Goal: Book appointment/travel/reservation

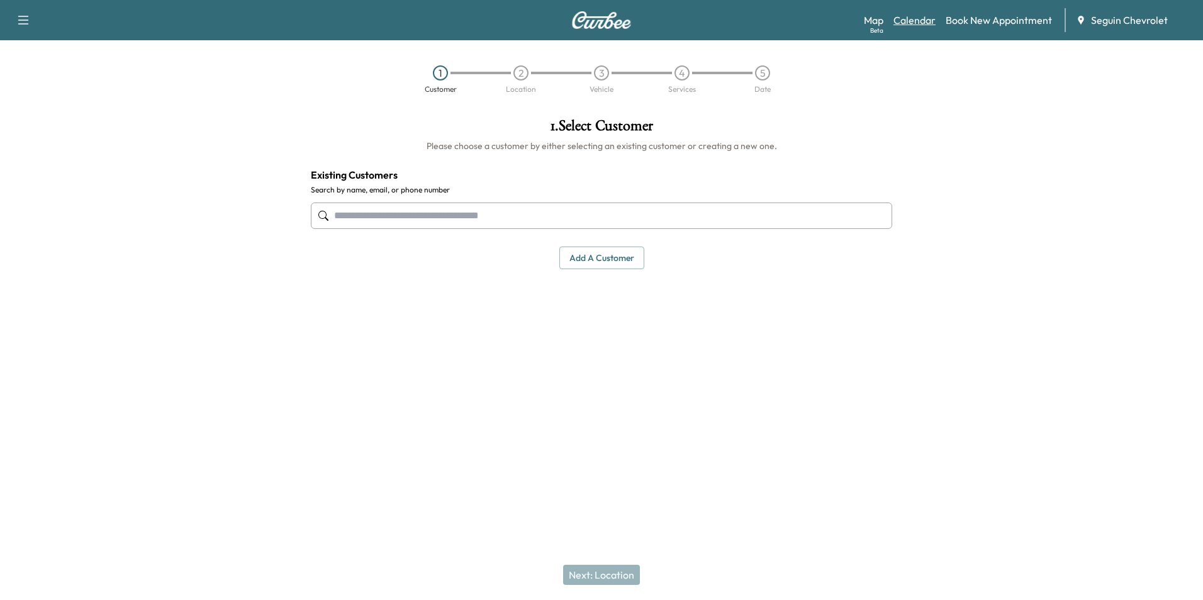
click at [924, 22] on link "Calendar" at bounding box center [914, 20] width 42 height 15
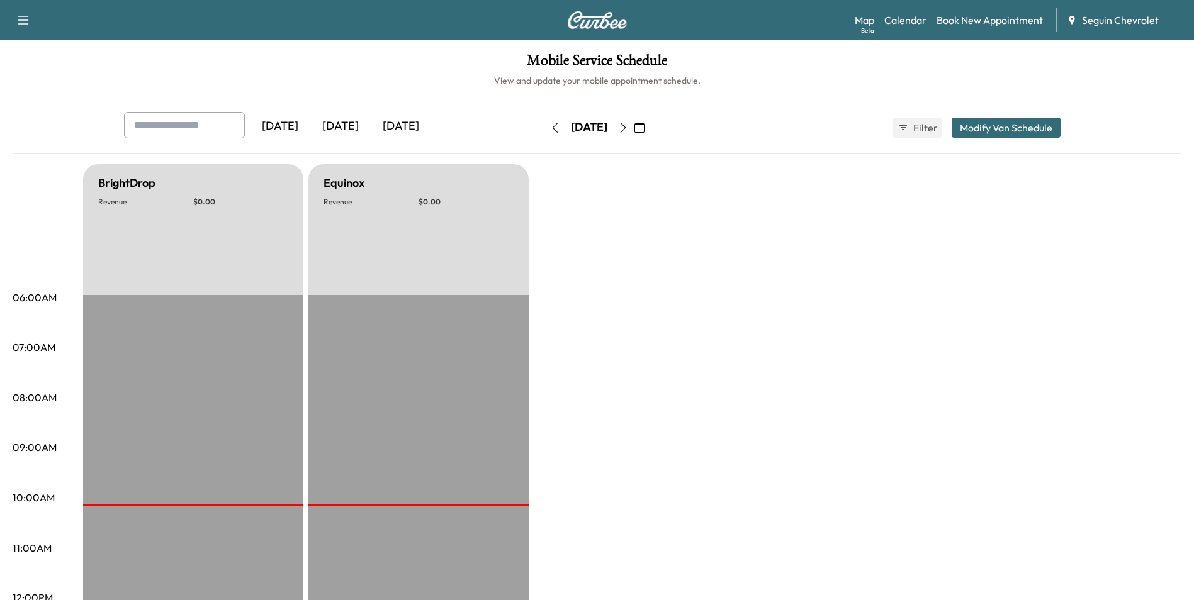
click at [628, 126] on icon "button" at bounding box center [623, 128] width 10 height 10
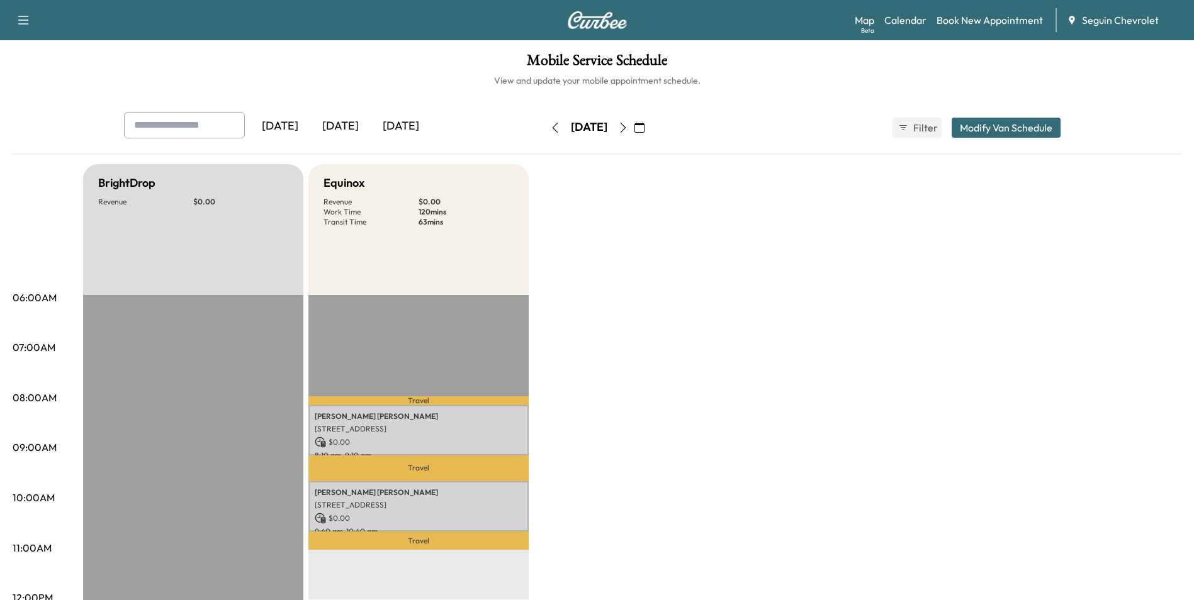
click at [628, 128] on icon "button" at bounding box center [623, 128] width 10 height 10
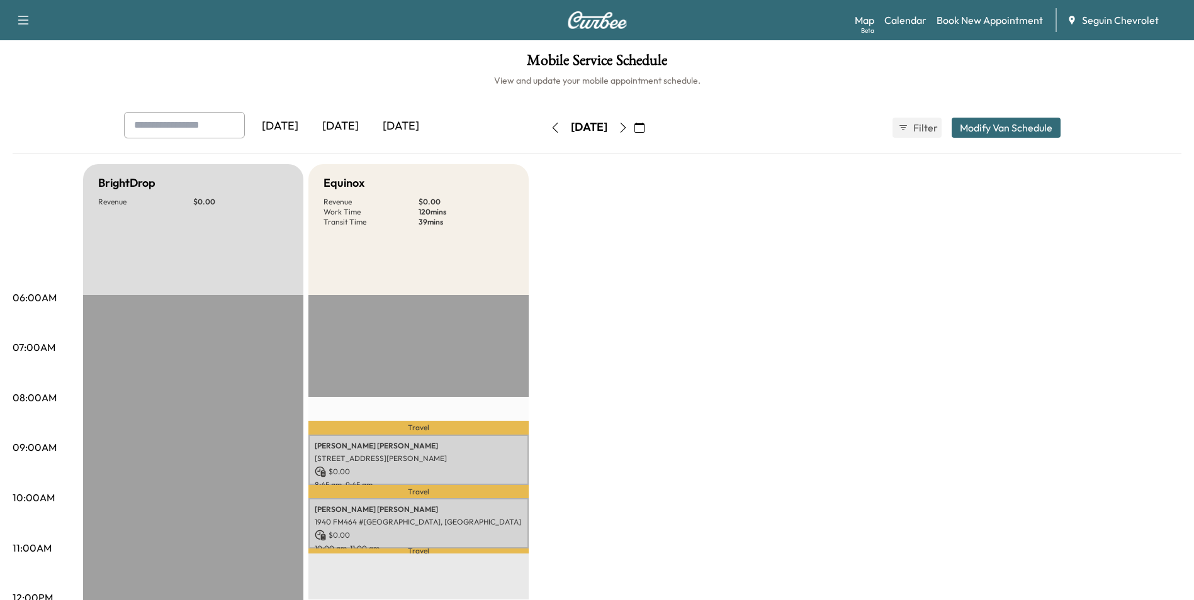
click at [628, 125] on icon "button" at bounding box center [623, 128] width 10 height 10
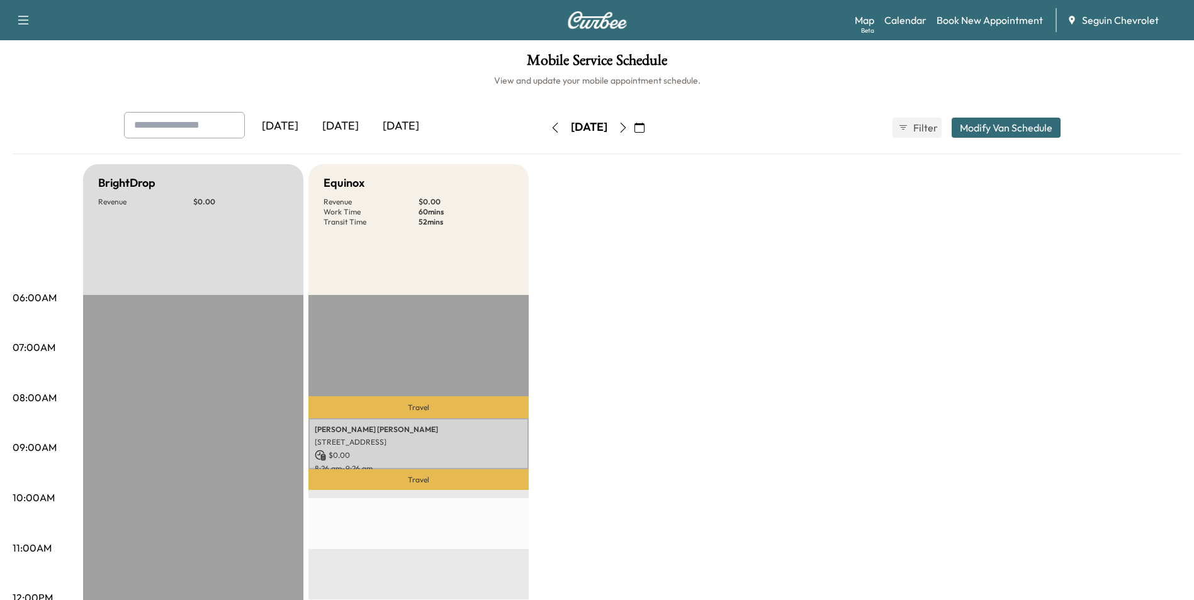
click at [634, 121] on button "button" at bounding box center [622, 128] width 21 height 20
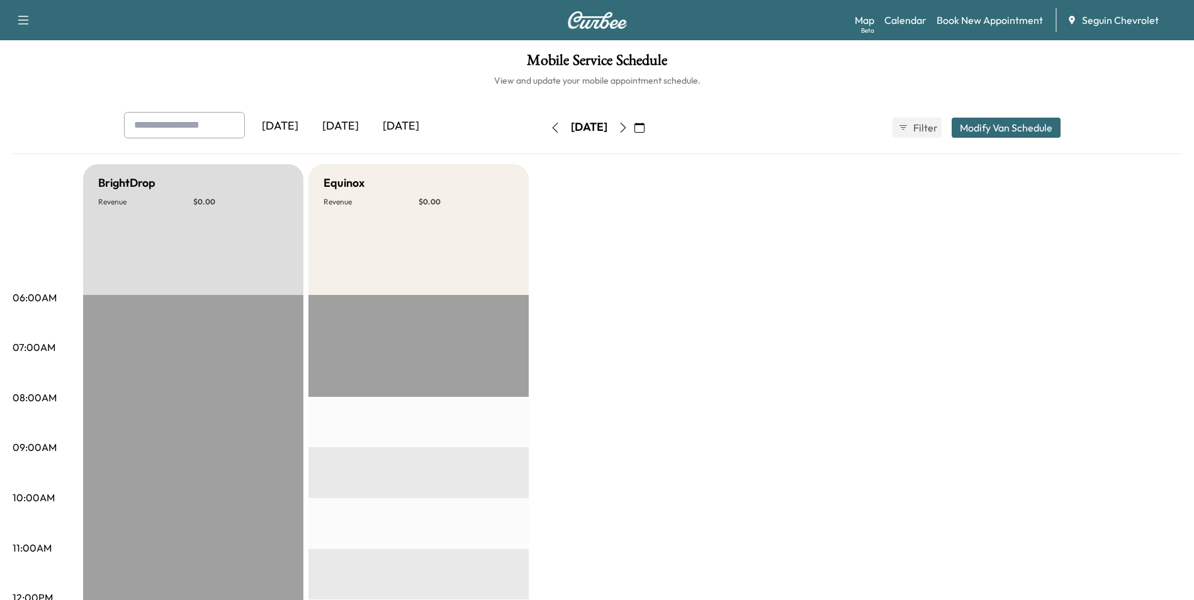
click at [628, 125] on icon "button" at bounding box center [623, 128] width 10 height 10
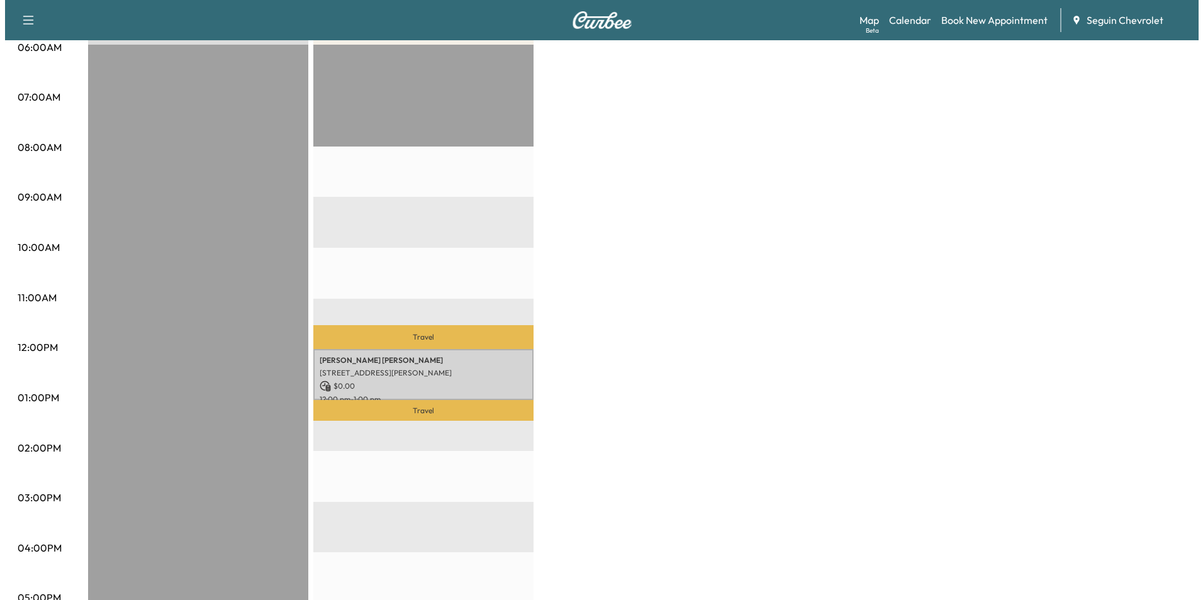
scroll to position [252, 0]
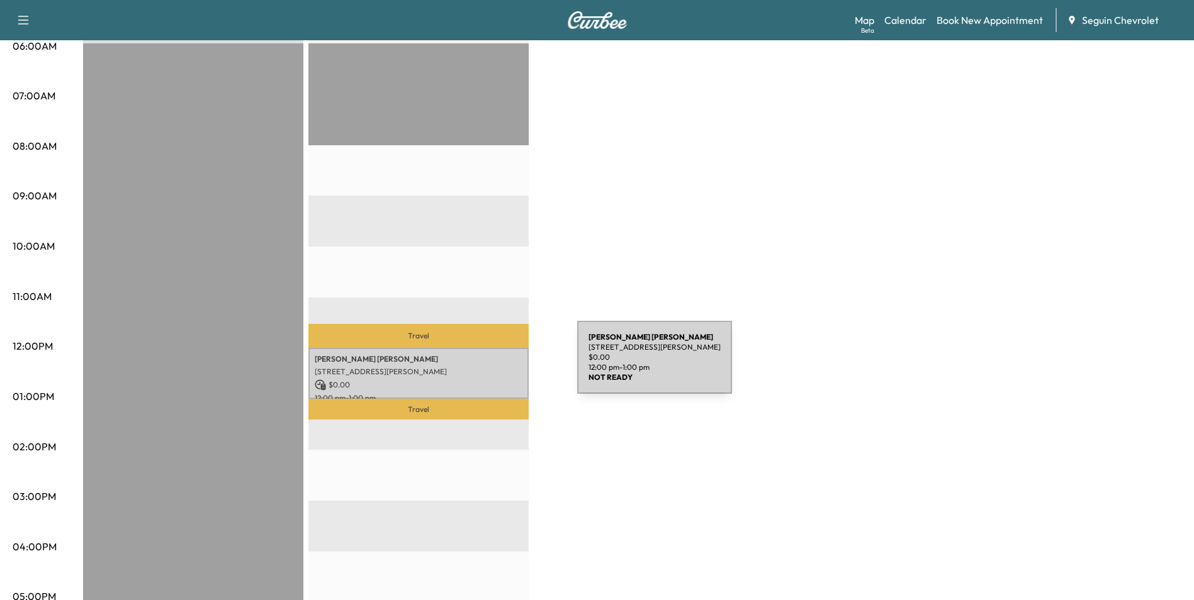
click at [483, 367] on p "[STREET_ADDRESS][PERSON_NAME]" at bounding box center [419, 372] width 208 height 10
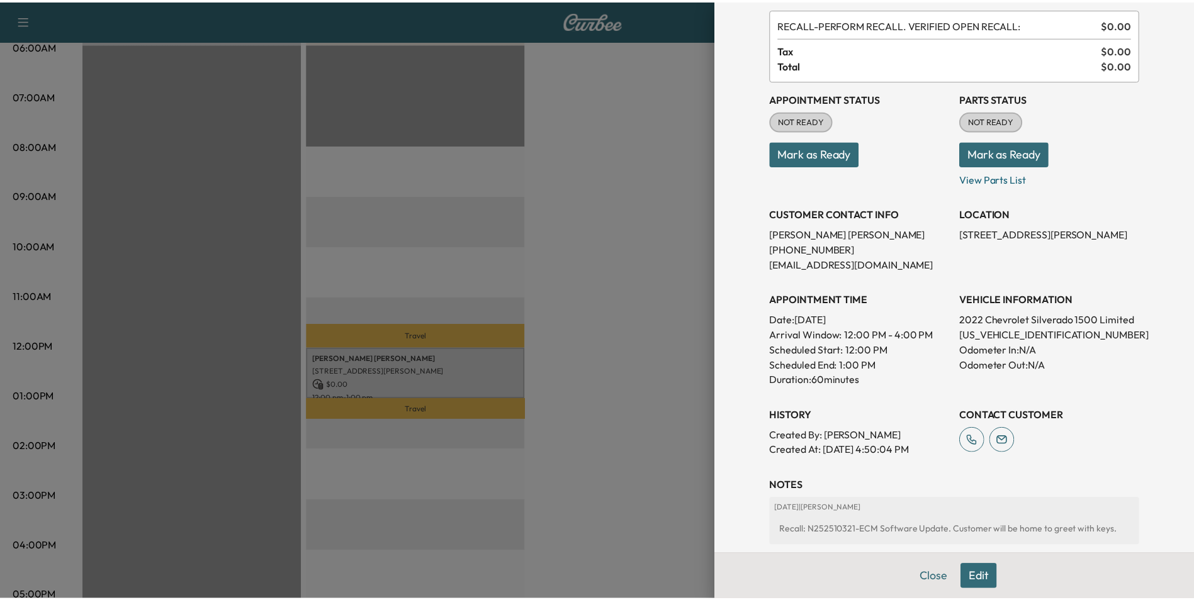
scroll to position [189, 0]
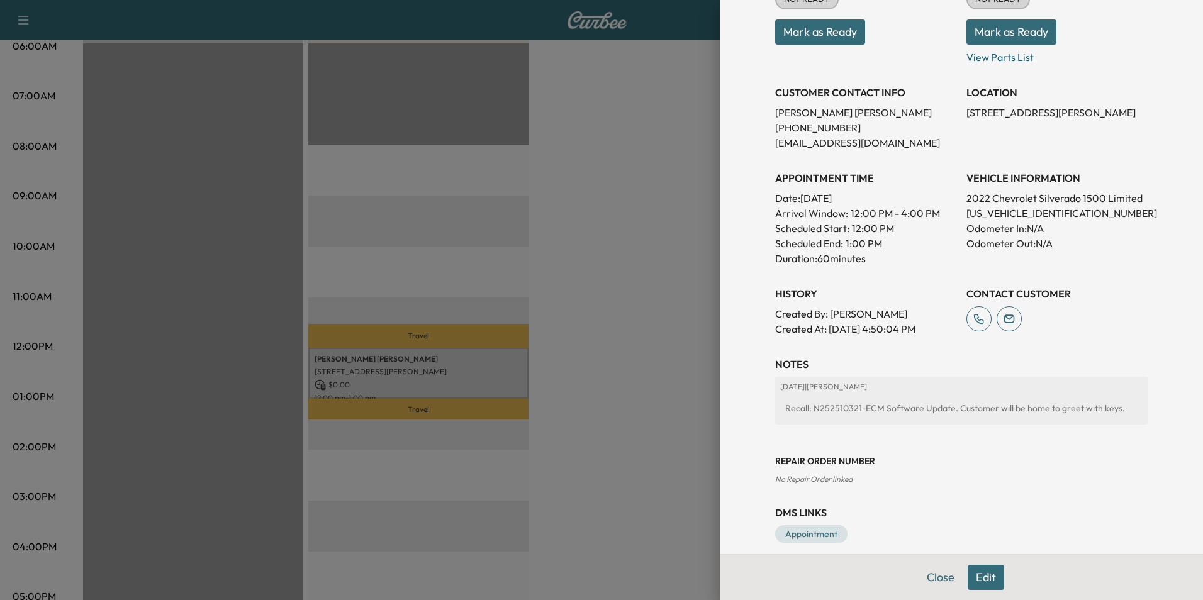
click at [565, 242] on div at bounding box center [601, 300] width 1203 height 600
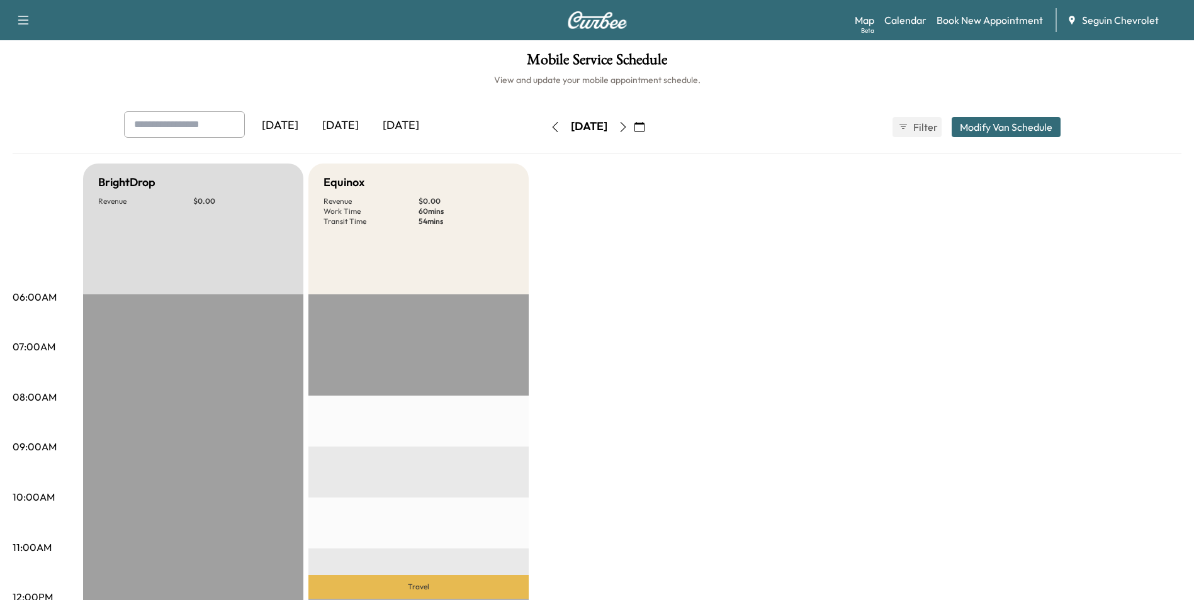
scroll to position [0, 0]
click at [634, 123] on button "button" at bounding box center [622, 128] width 21 height 20
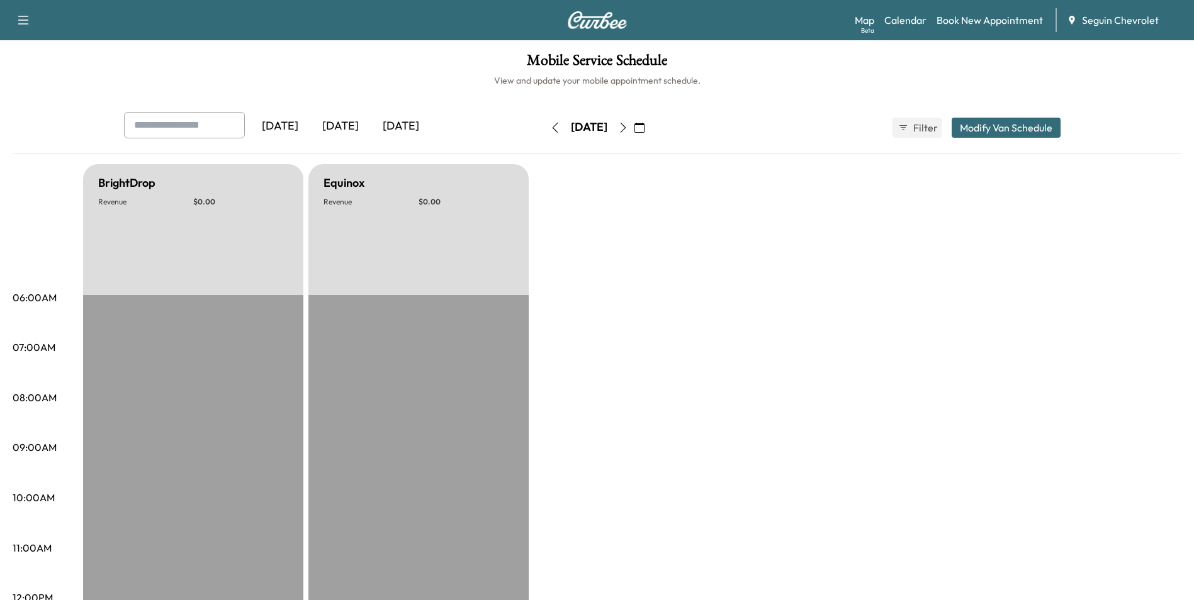
click at [634, 128] on button "button" at bounding box center [622, 128] width 21 height 20
click at [550, 126] on icon "button" at bounding box center [555, 128] width 10 height 10
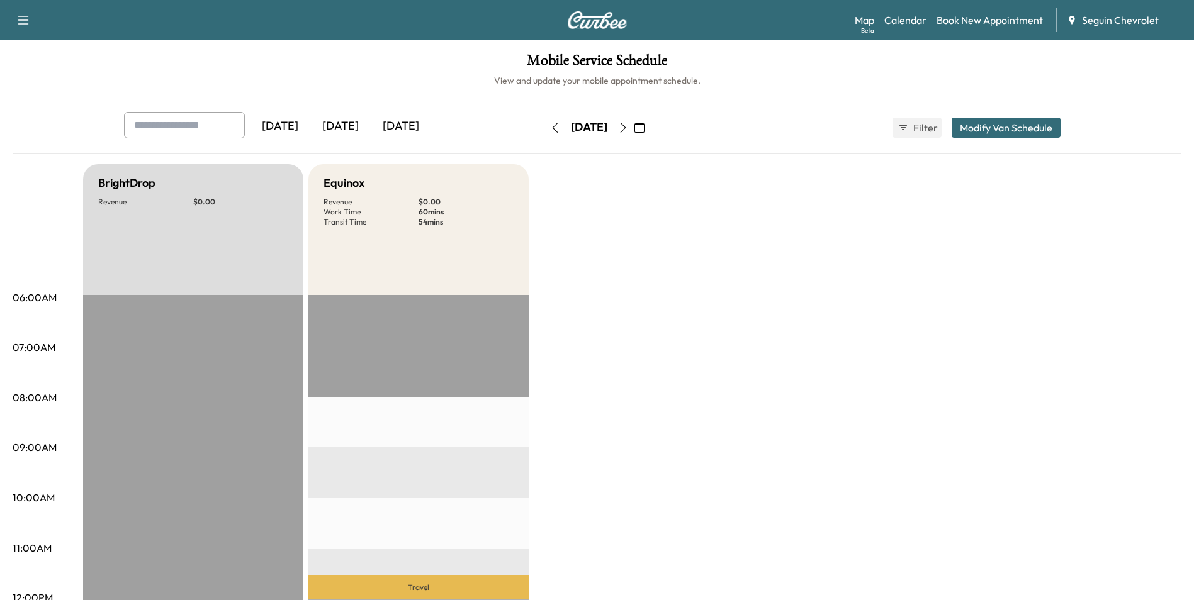
click at [628, 128] on icon "button" at bounding box center [623, 128] width 10 height 10
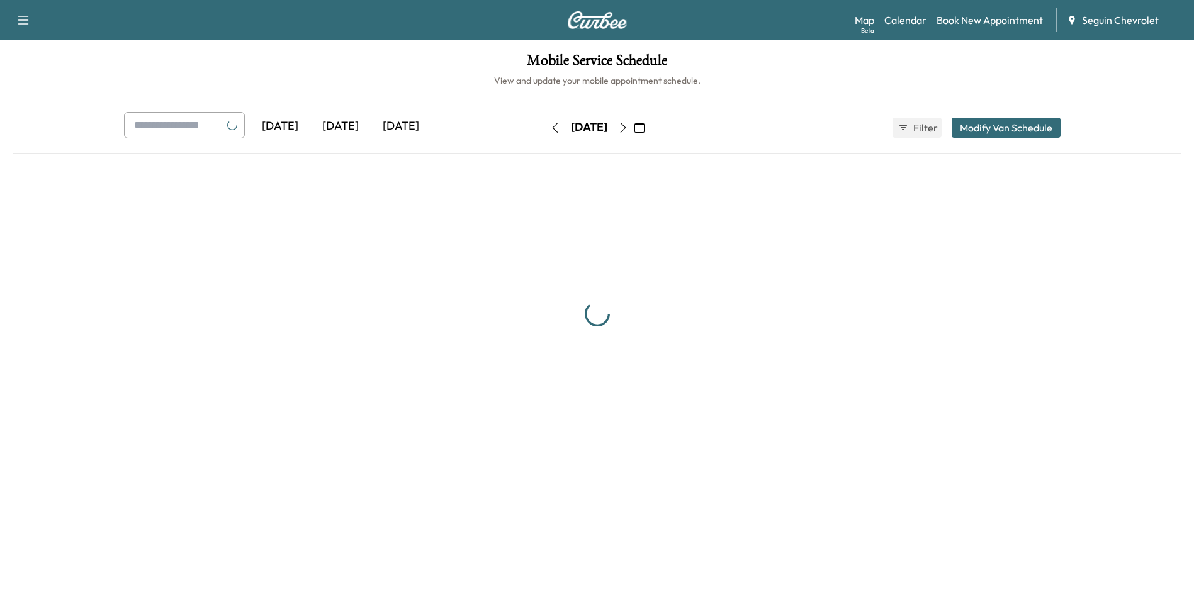
click at [628, 128] on icon "button" at bounding box center [623, 128] width 10 height 10
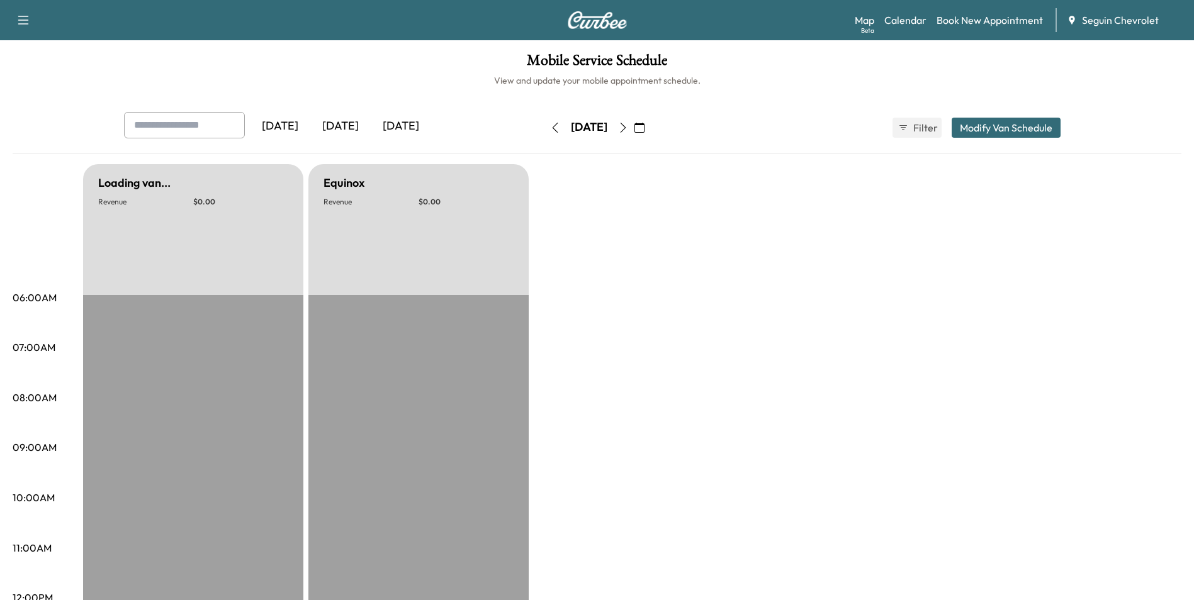
click at [628, 128] on icon "button" at bounding box center [623, 128] width 10 height 10
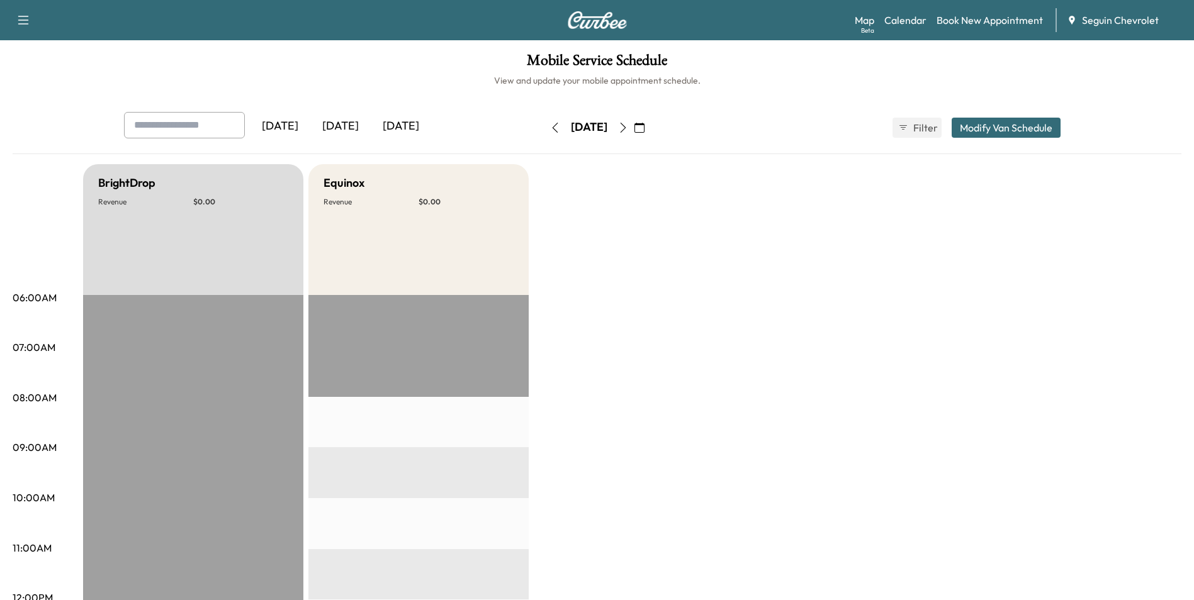
click at [628, 128] on icon "button" at bounding box center [623, 128] width 10 height 10
click at [634, 131] on button "button" at bounding box center [622, 128] width 21 height 20
click at [650, 127] on button "button" at bounding box center [639, 128] width 21 height 20
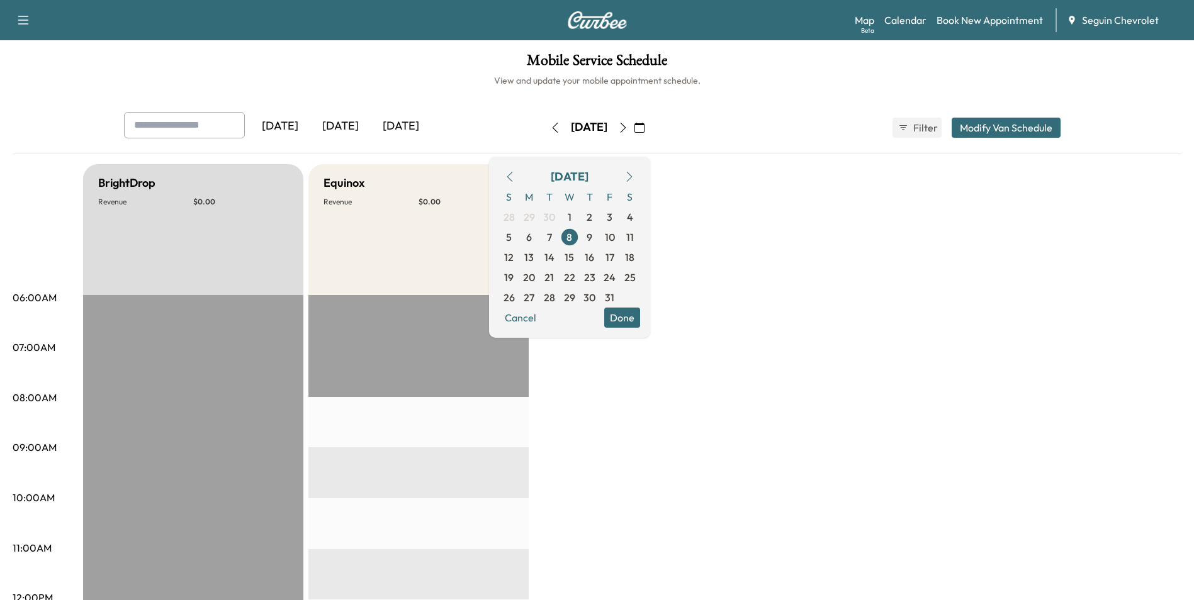
click at [515, 177] on icon "button" at bounding box center [510, 177] width 10 height 10
click at [520, 169] on button "button" at bounding box center [509, 177] width 21 height 20
click at [515, 173] on icon "button" at bounding box center [510, 177] width 10 height 10
click at [635, 278] on span "27" at bounding box center [629, 277] width 11 height 15
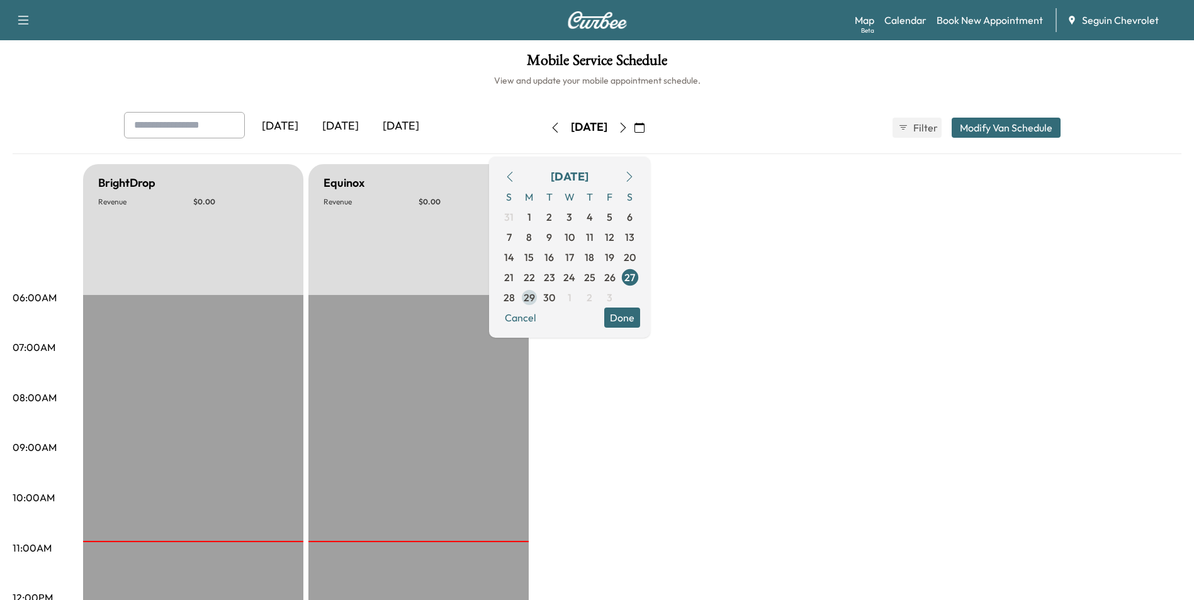
click at [539, 296] on span "29" at bounding box center [529, 298] width 20 height 20
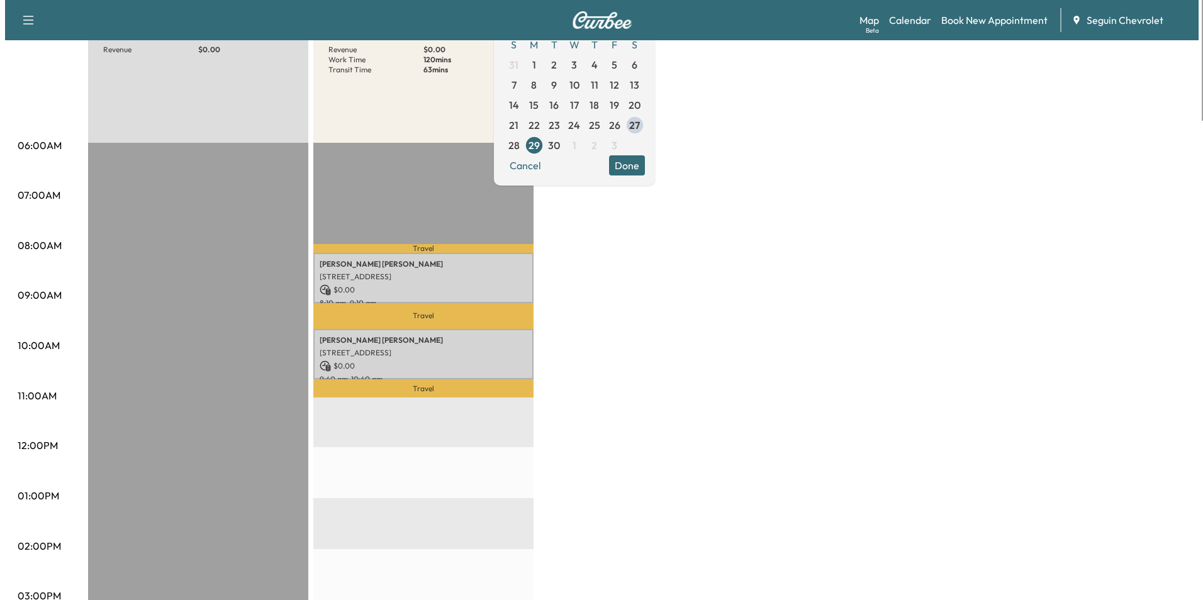
scroll to position [189, 0]
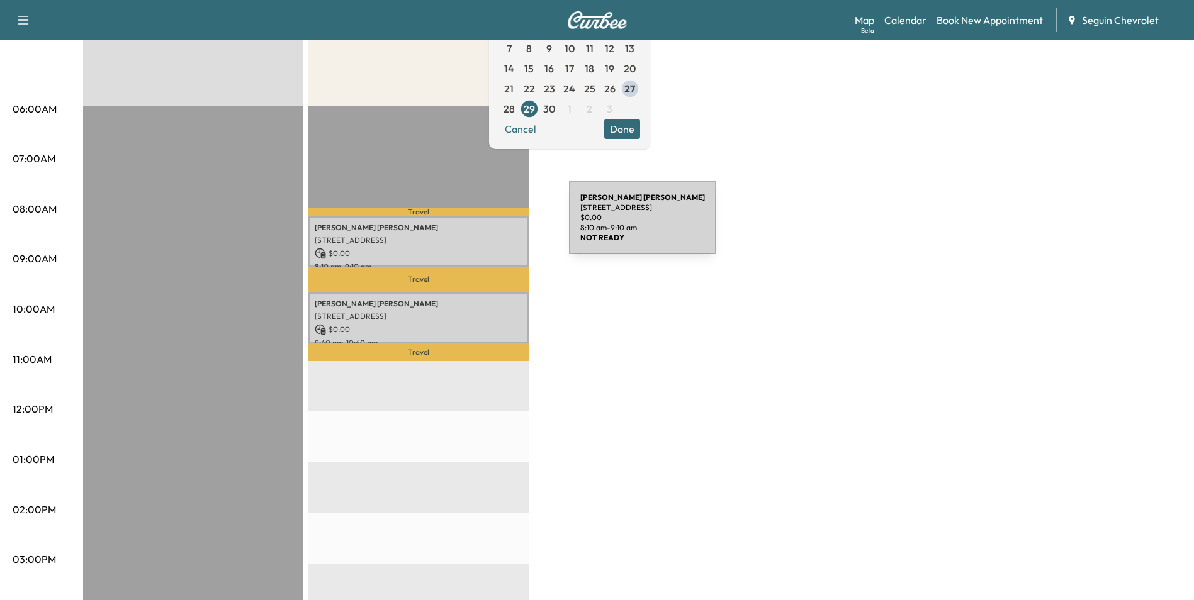
click at [474, 225] on p "[PERSON_NAME]" at bounding box center [419, 228] width 208 height 10
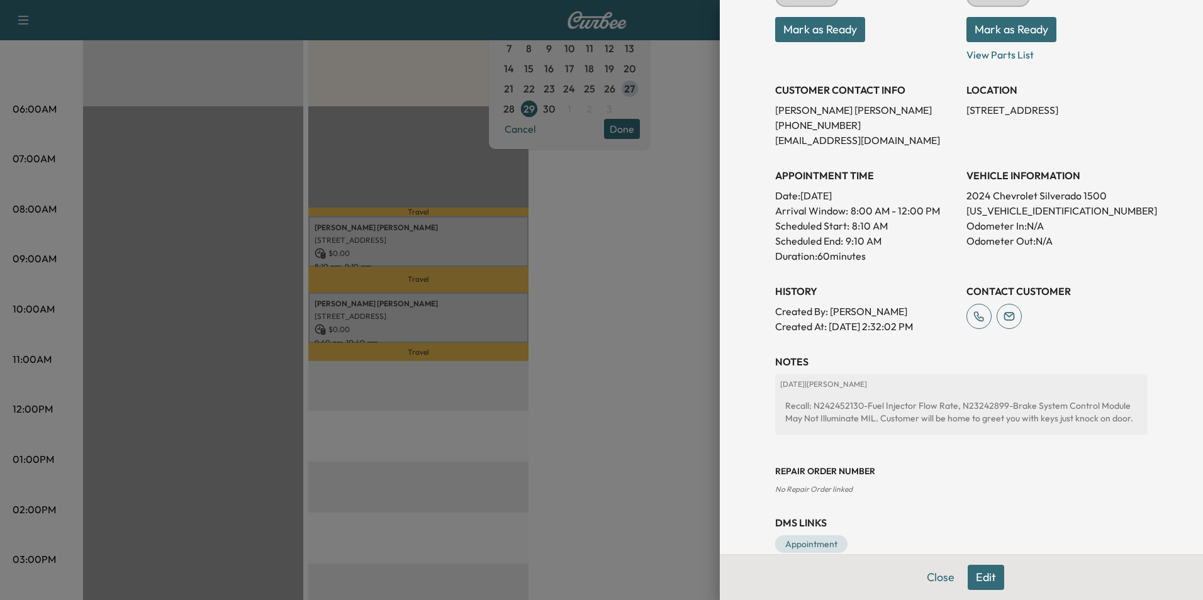
scroll to position [215, 0]
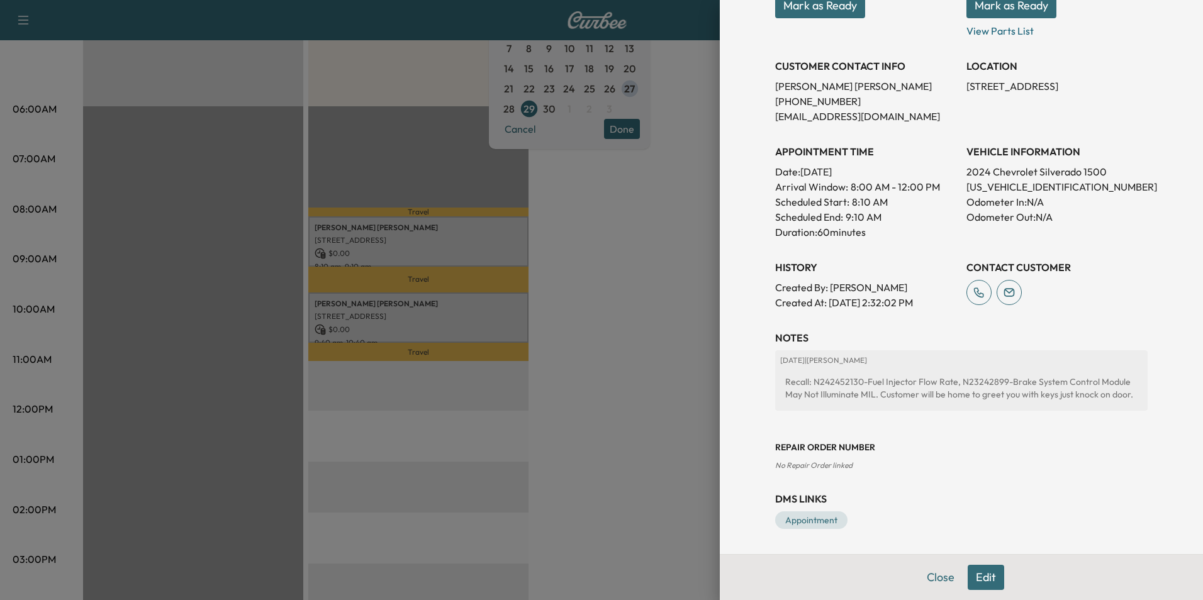
click at [613, 289] on div at bounding box center [601, 300] width 1203 height 600
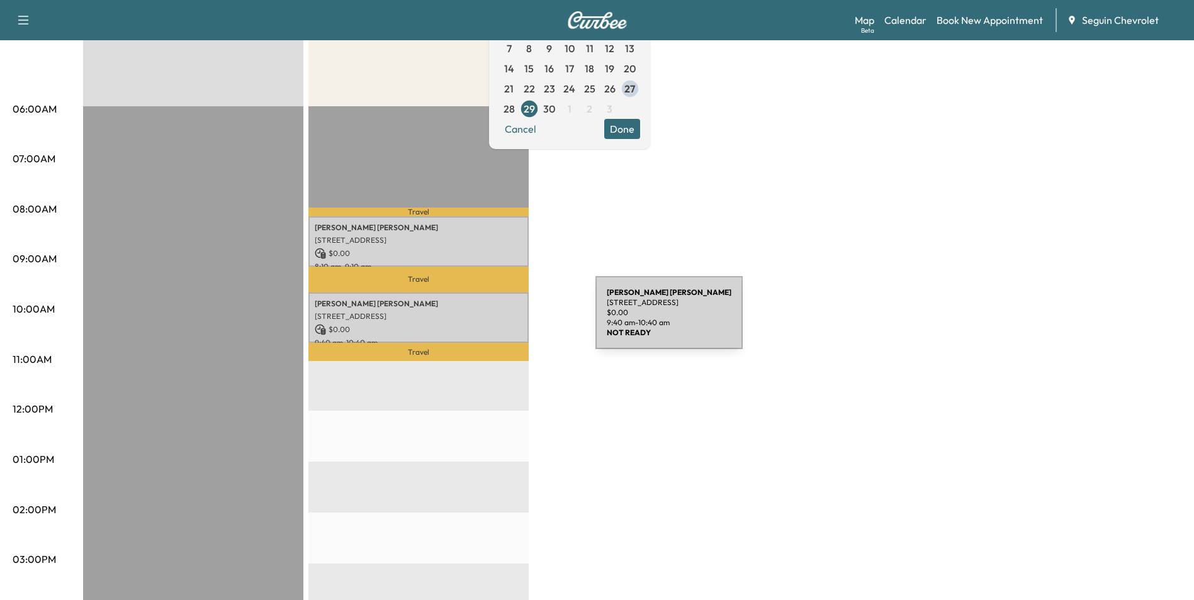
click at [501, 320] on div "[PERSON_NAME] [STREET_ADDRESS] $ 0.00 9:40 am - 10:40 am" at bounding box center [418, 318] width 220 height 51
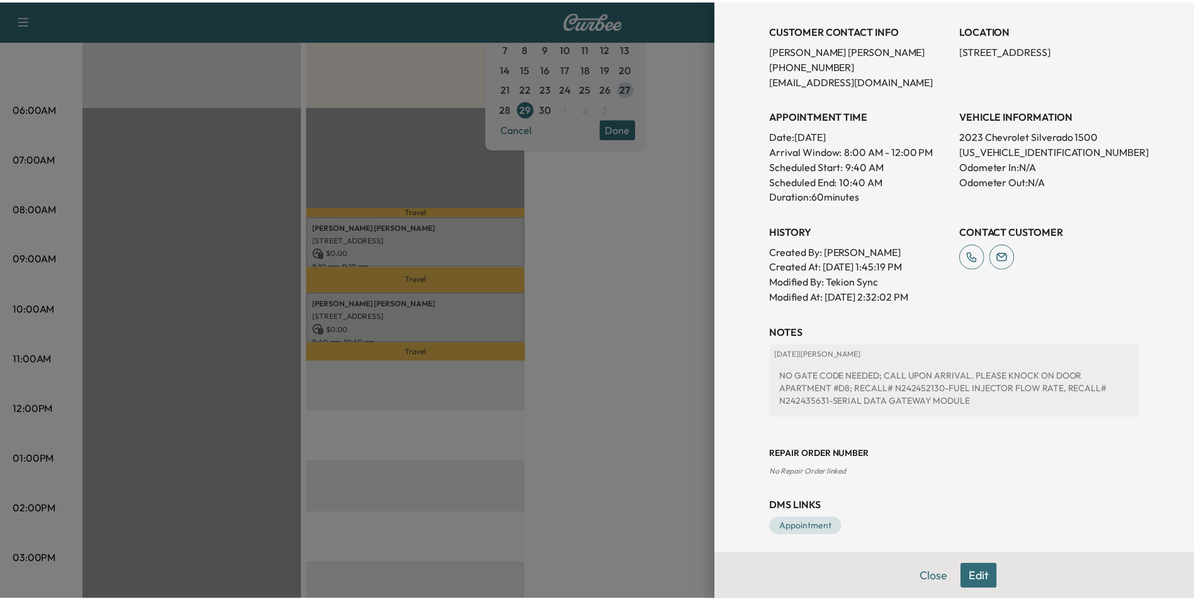
scroll to position [252, 0]
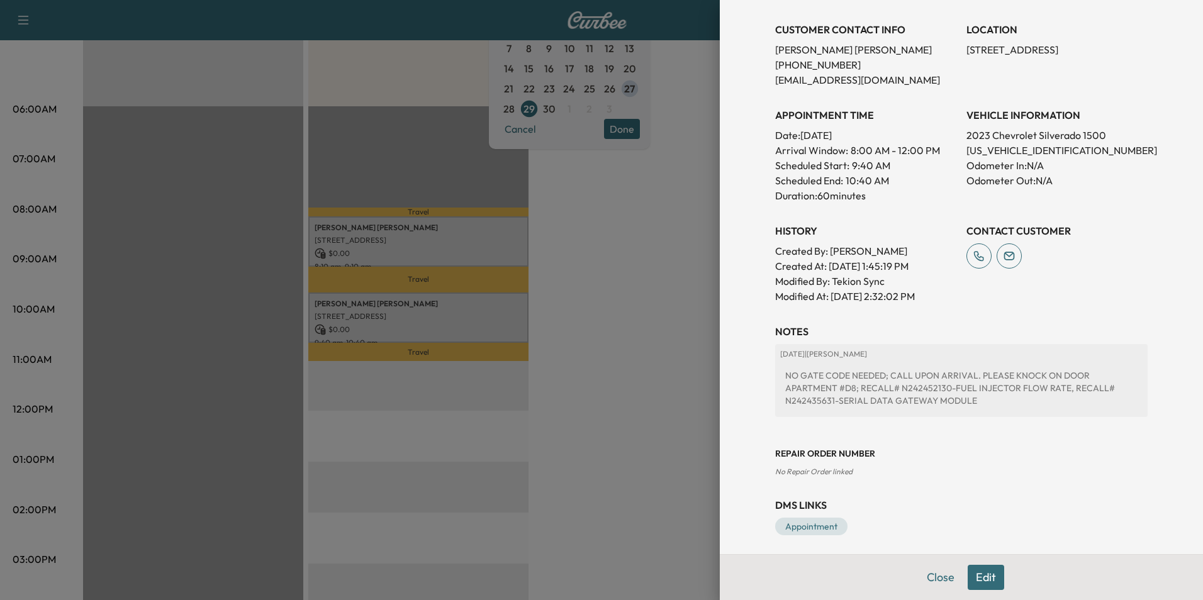
click at [720, 311] on div "Appointment Details Services RECALL - PERFORM RECALL. VERIFIED OPEN RECALL: $ 0…" at bounding box center [961, 300] width 483 height 600
click at [664, 302] on div at bounding box center [601, 300] width 1203 height 600
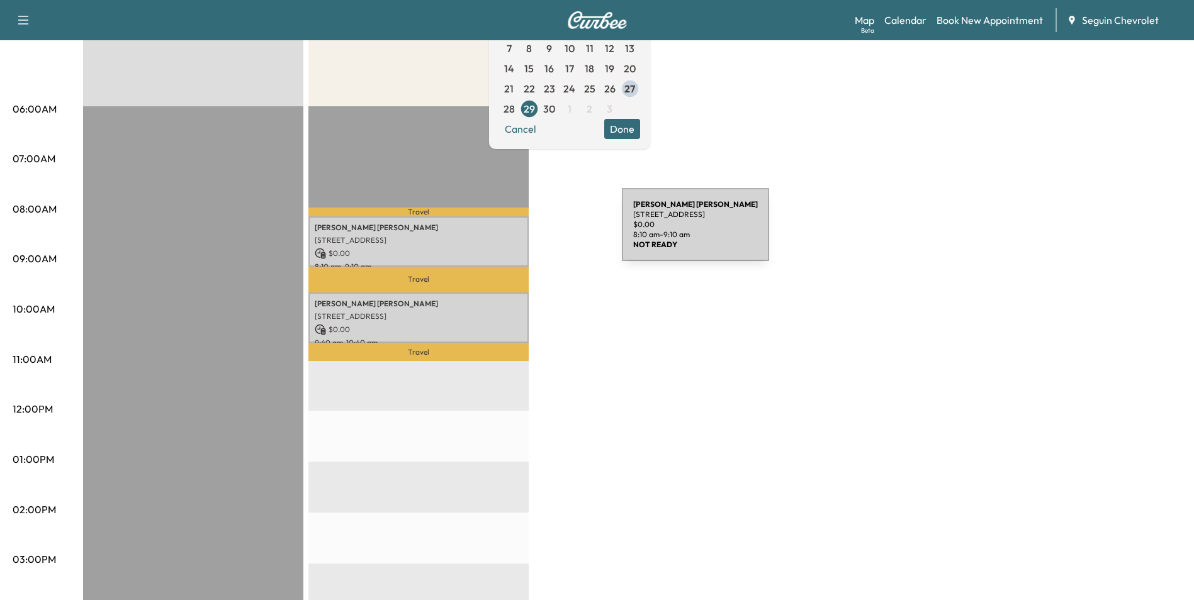
scroll to position [63, 0]
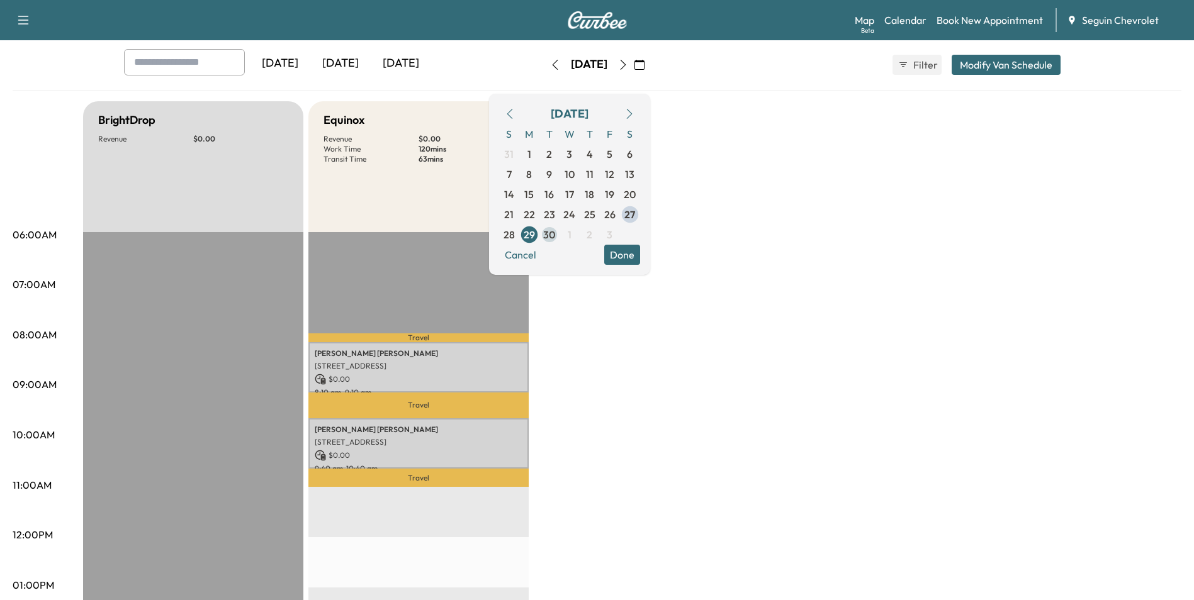
click at [555, 233] on span "30" at bounding box center [549, 234] width 12 height 15
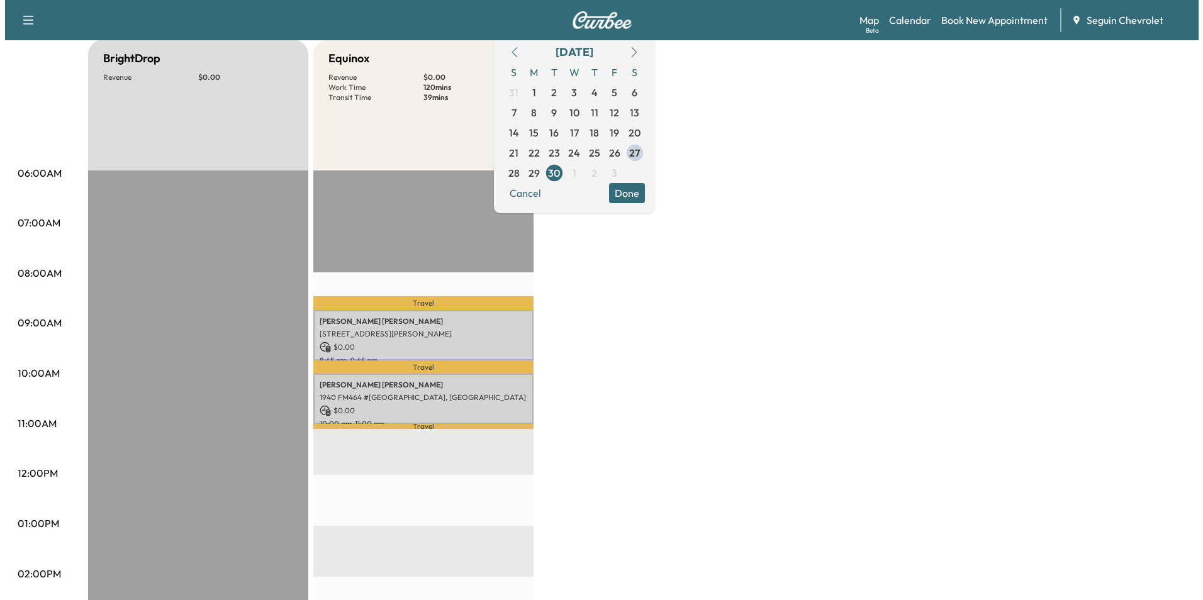
scroll to position [126, 0]
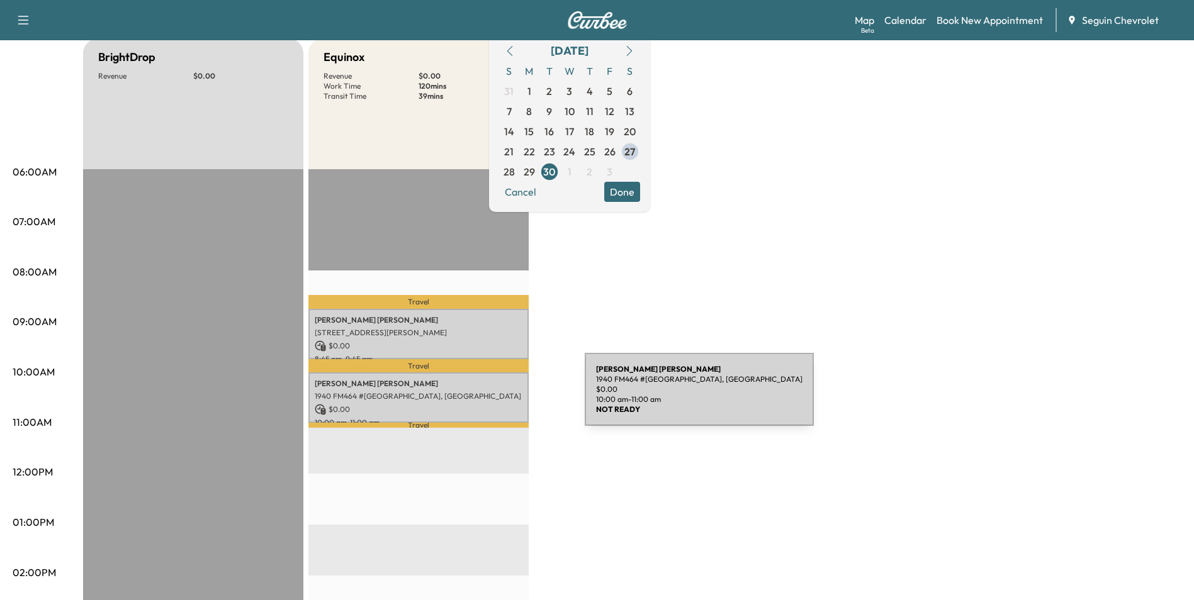
click at [490, 397] on p "1940 FM464 #[GEOGRAPHIC_DATA], [GEOGRAPHIC_DATA]" at bounding box center [419, 396] width 208 height 10
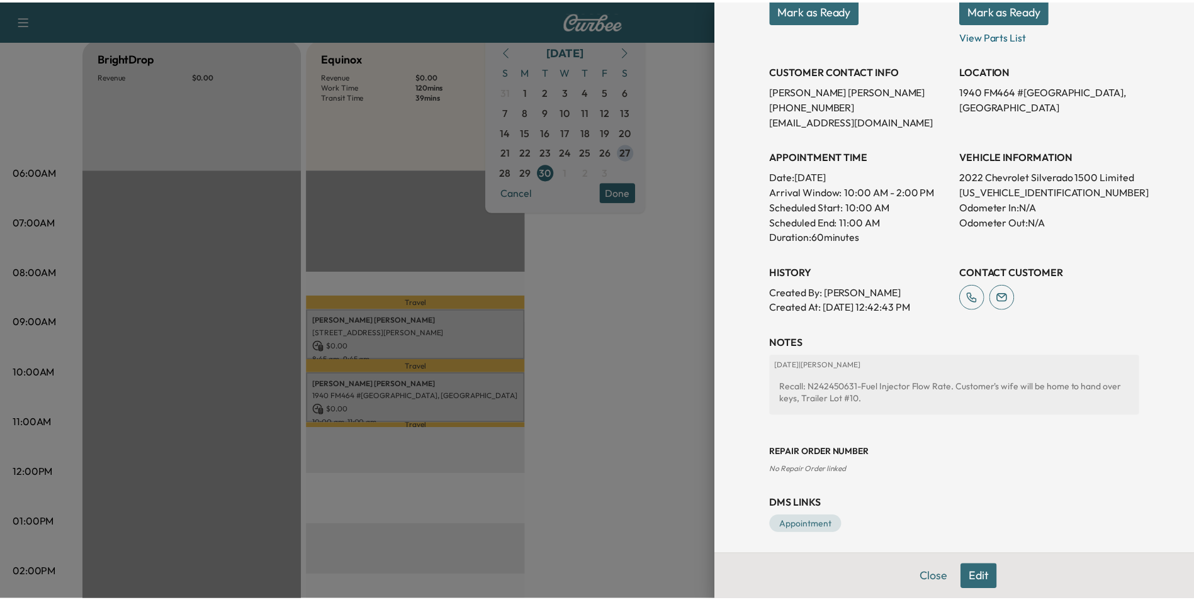
scroll to position [215, 0]
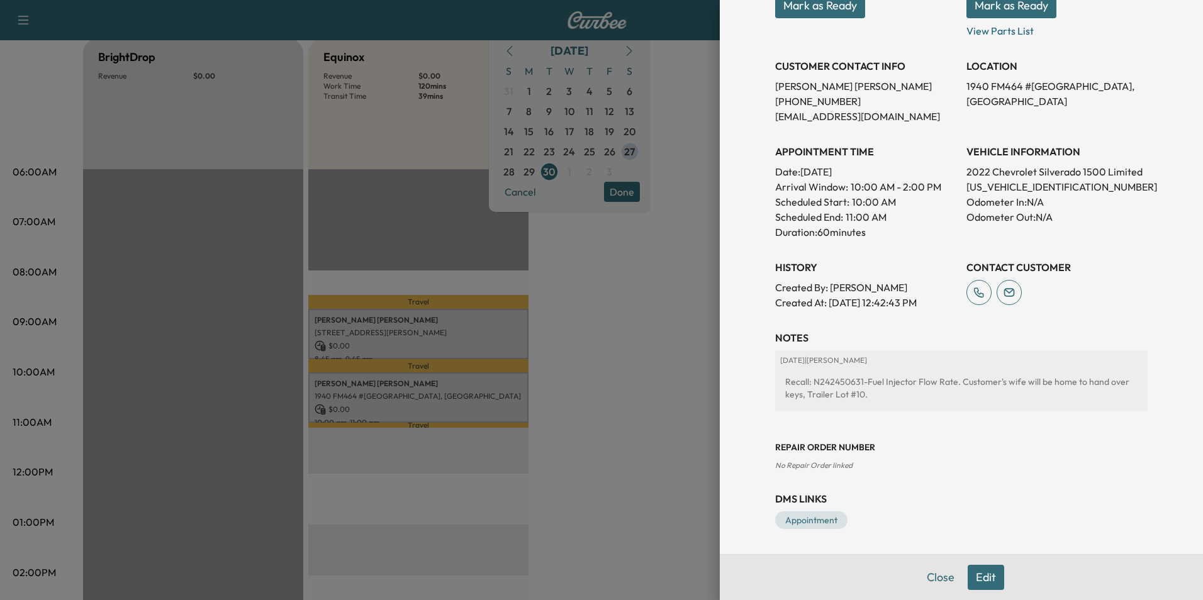
click at [694, 316] on div at bounding box center [601, 300] width 1203 height 600
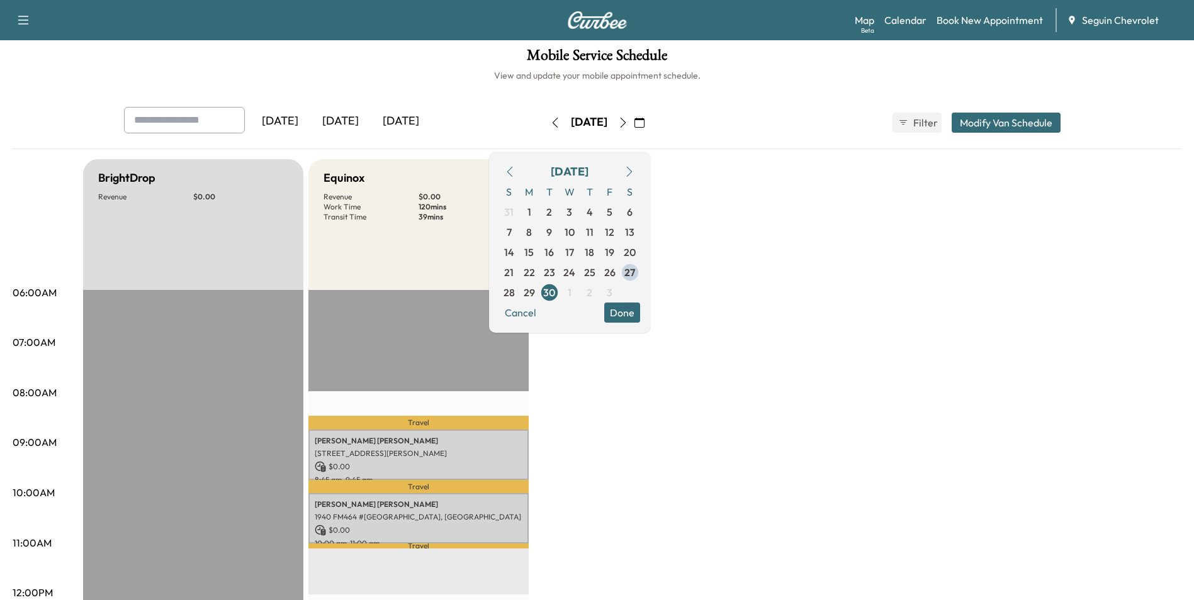
scroll to position [0, 0]
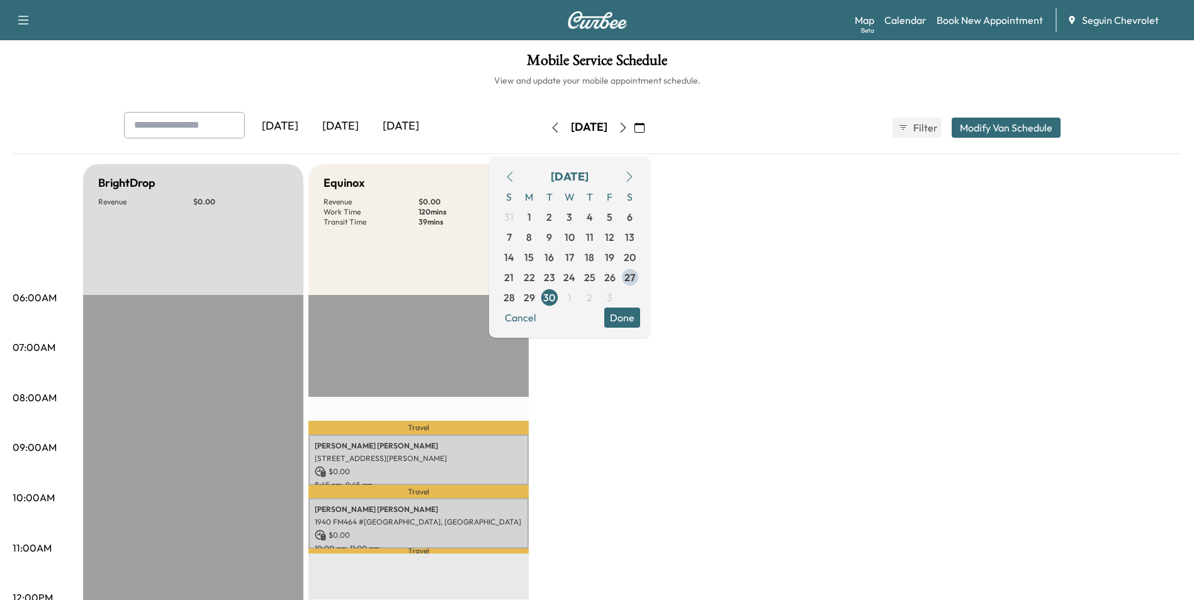
click at [632, 178] on icon "button" at bounding box center [629, 177] width 6 height 10
click at [579, 220] on span "1" at bounding box center [569, 217] width 20 height 20
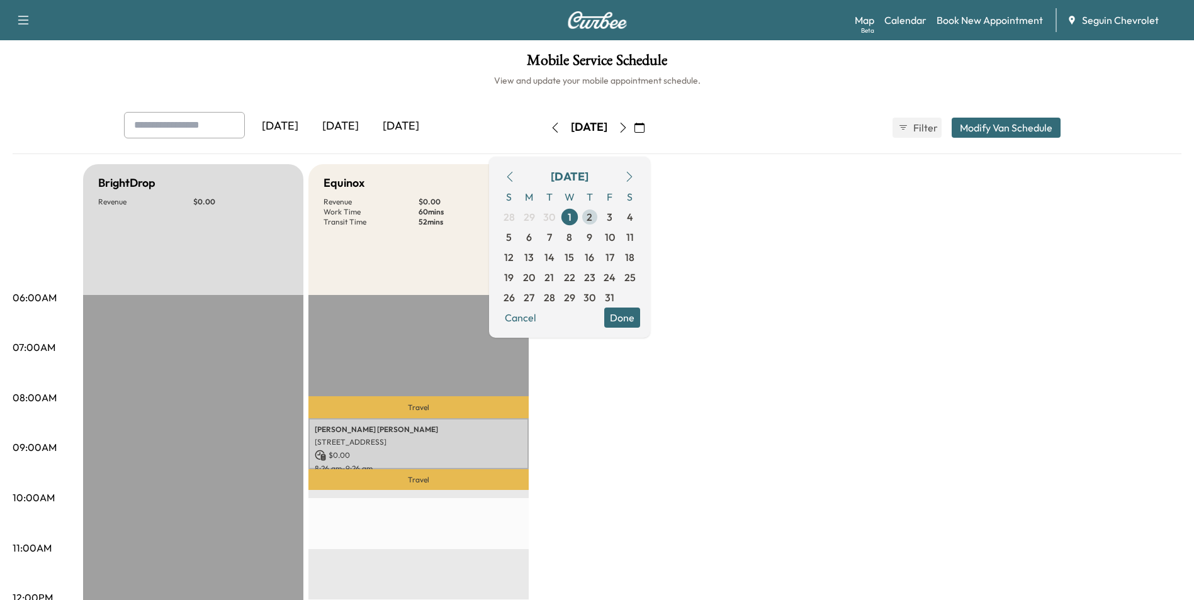
click at [592, 215] on span "2" at bounding box center [589, 217] width 6 height 15
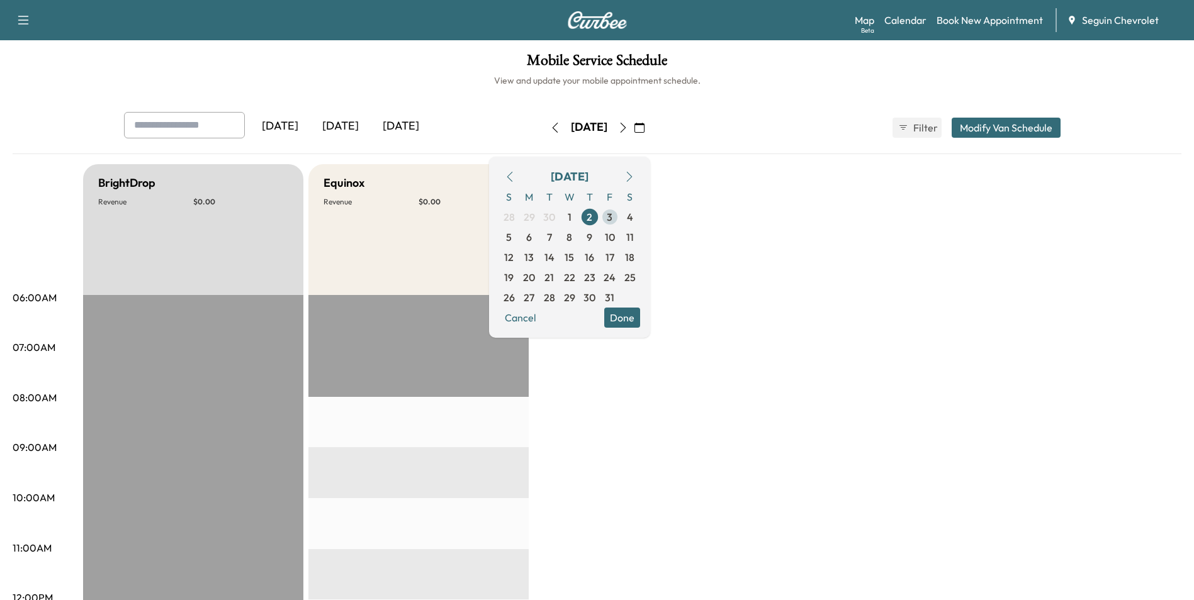
click at [620, 215] on span "3" at bounding box center [610, 217] width 20 height 20
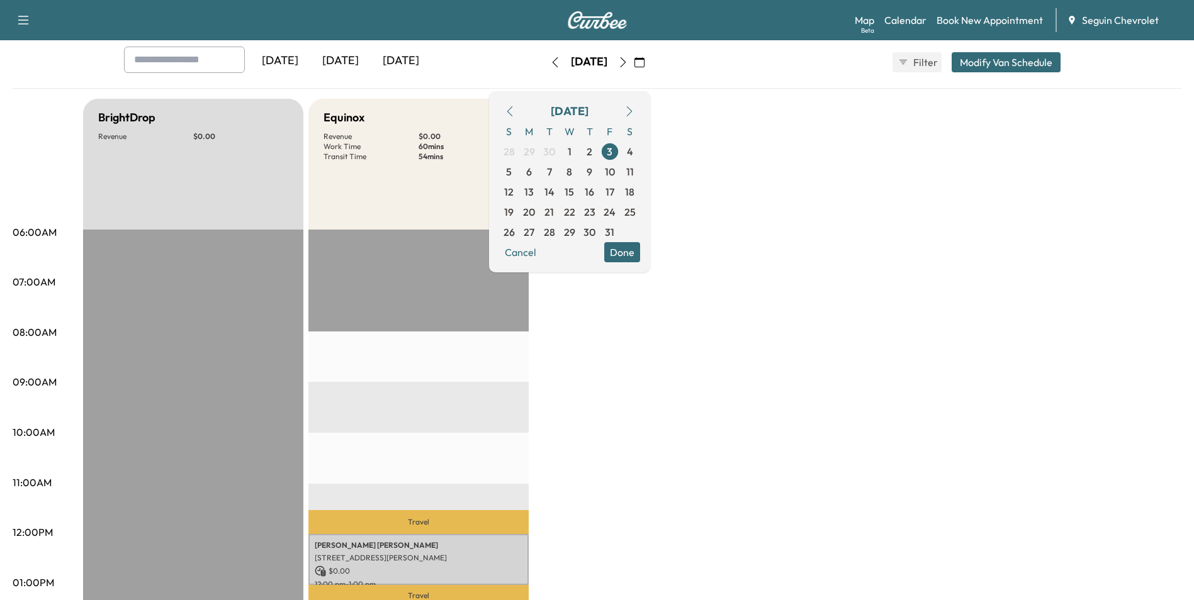
scroll to position [63, 0]
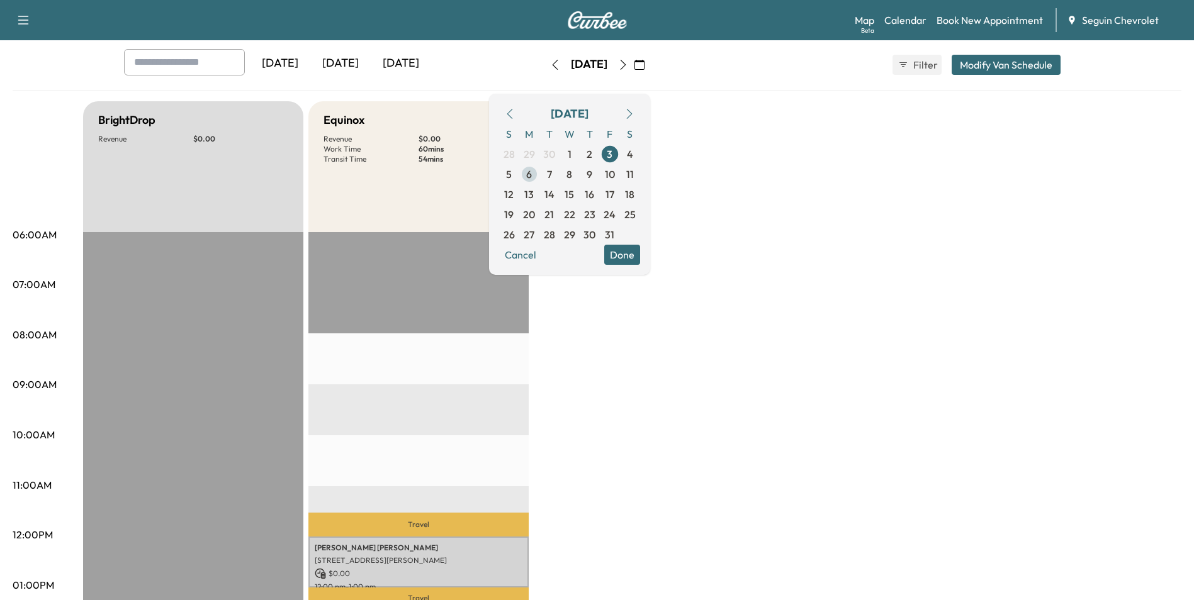
click at [532, 177] on span "6" at bounding box center [529, 174] width 6 height 15
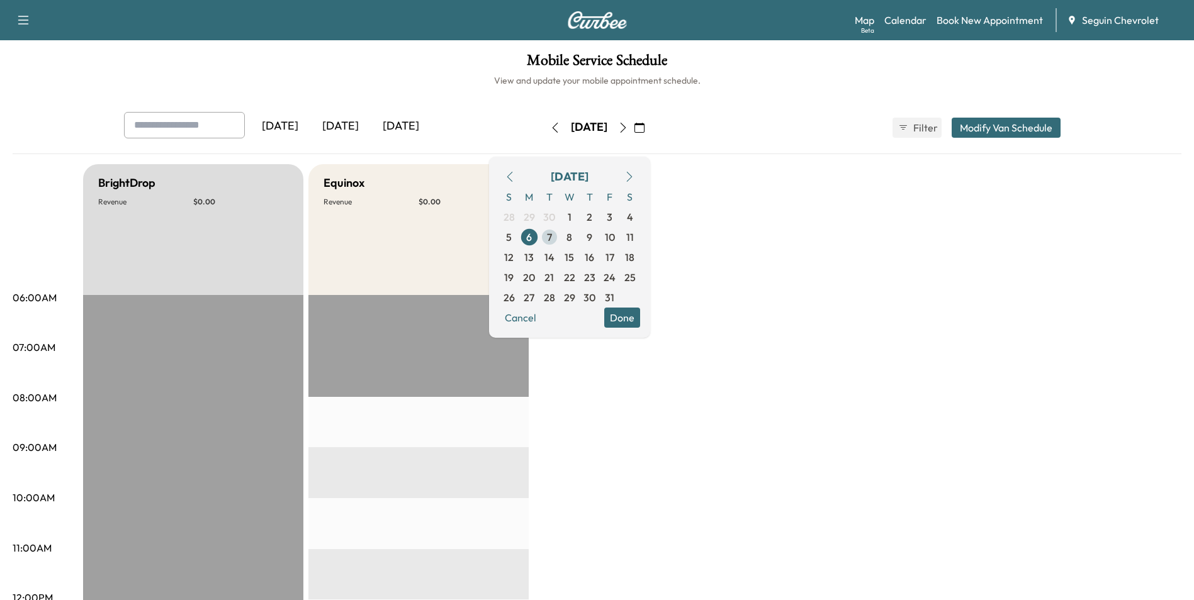
click at [552, 238] on span "7" at bounding box center [549, 237] width 5 height 15
click at [572, 238] on span "8" at bounding box center [569, 237] width 6 height 15
click at [592, 240] on span "9" at bounding box center [589, 237] width 6 height 15
click at [615, 240] on span "10" at bounding box center [610, 237] width 10 height 15
click at [594, 255] on span "16" at bounding box center [588, 257] width 9 height 15
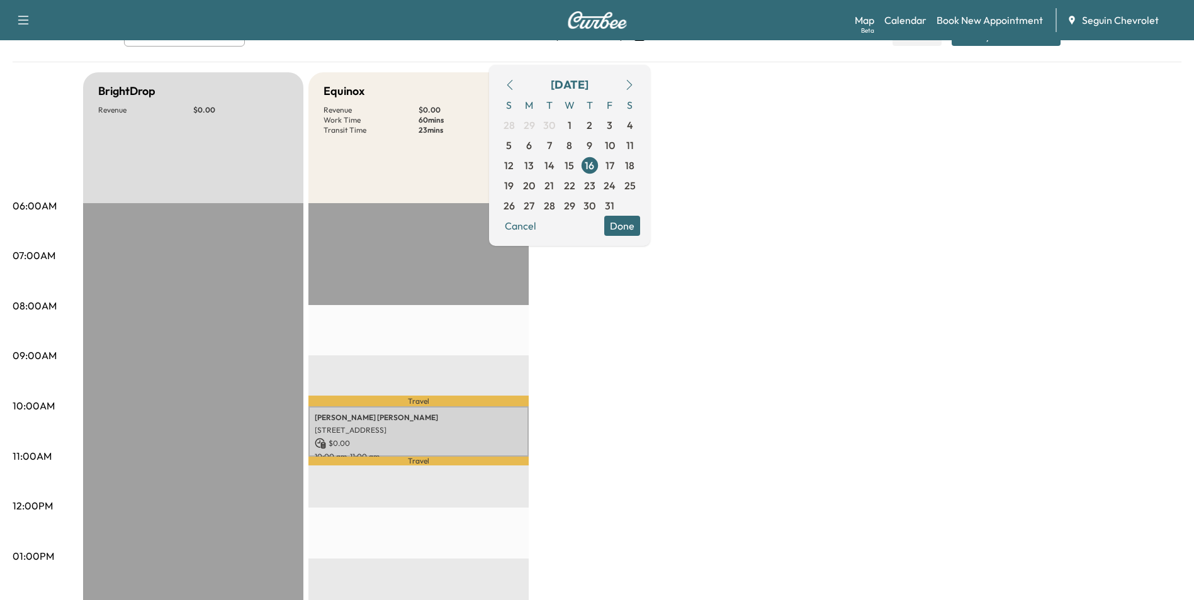
scroll to position [63, 0]
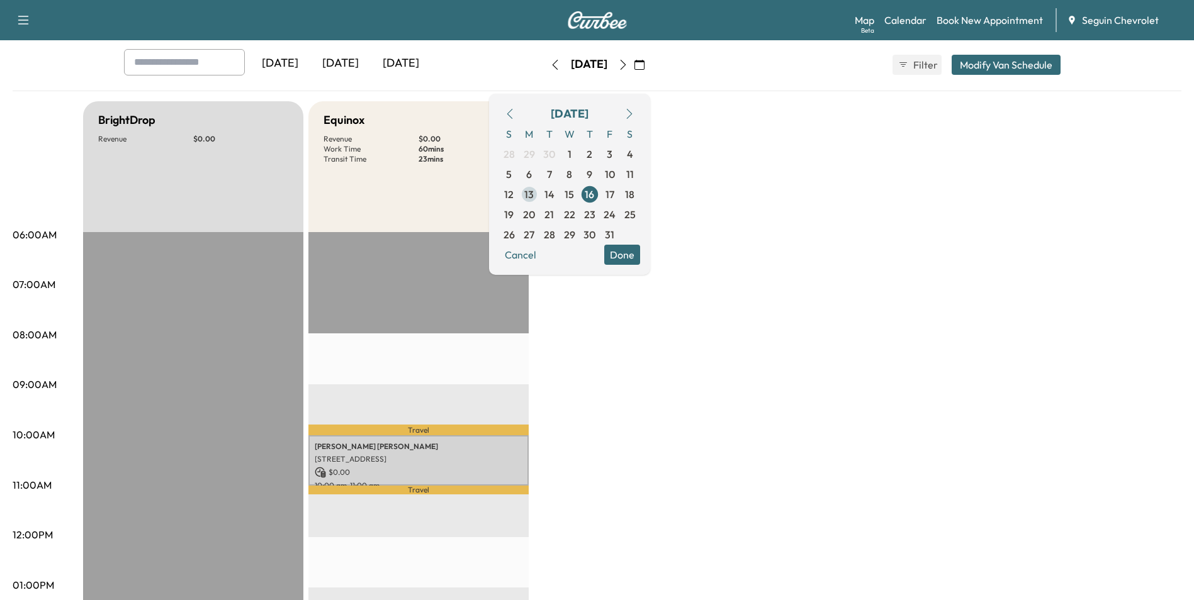
click at [534, 197] on span "13" at bounding box center [528, 194] width 9 height 15
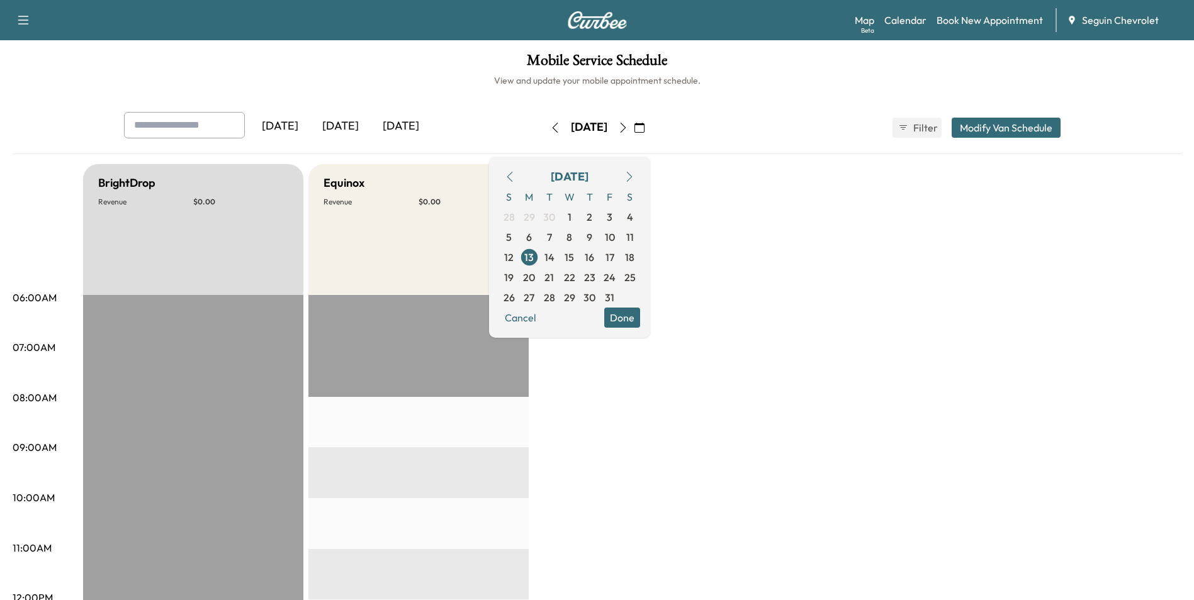
click at [515, 179] on icon "button" at bounding box center [510, 177] width 10 height 10
click at [615, 280] on span "26" at bounding box center [609, 277] width 11 height 15
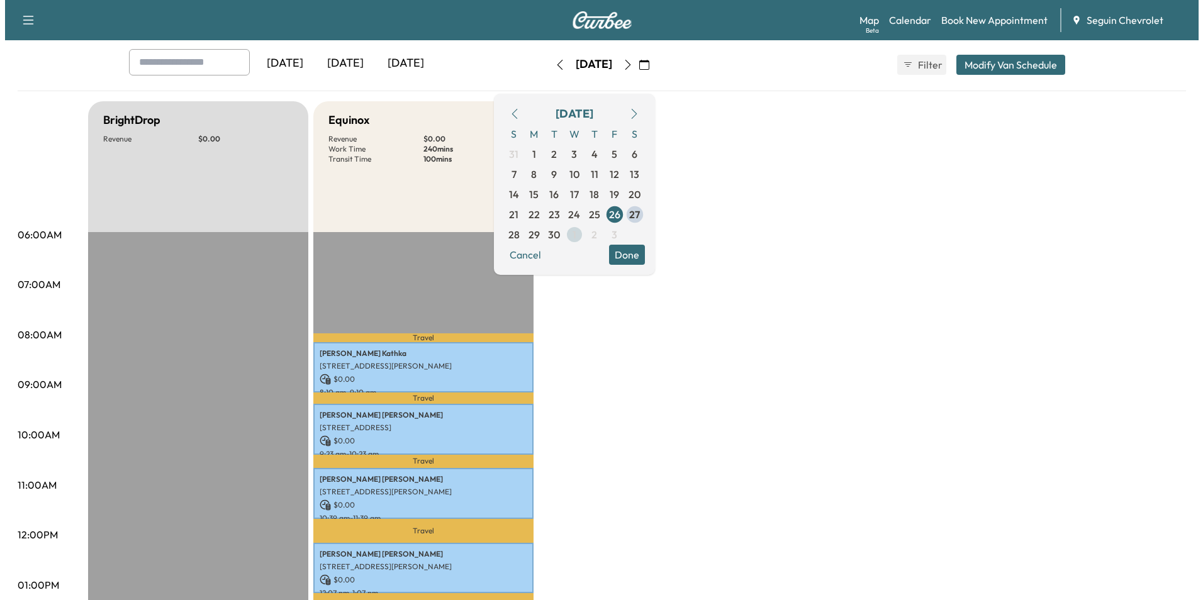
scroll to position [252, 0]
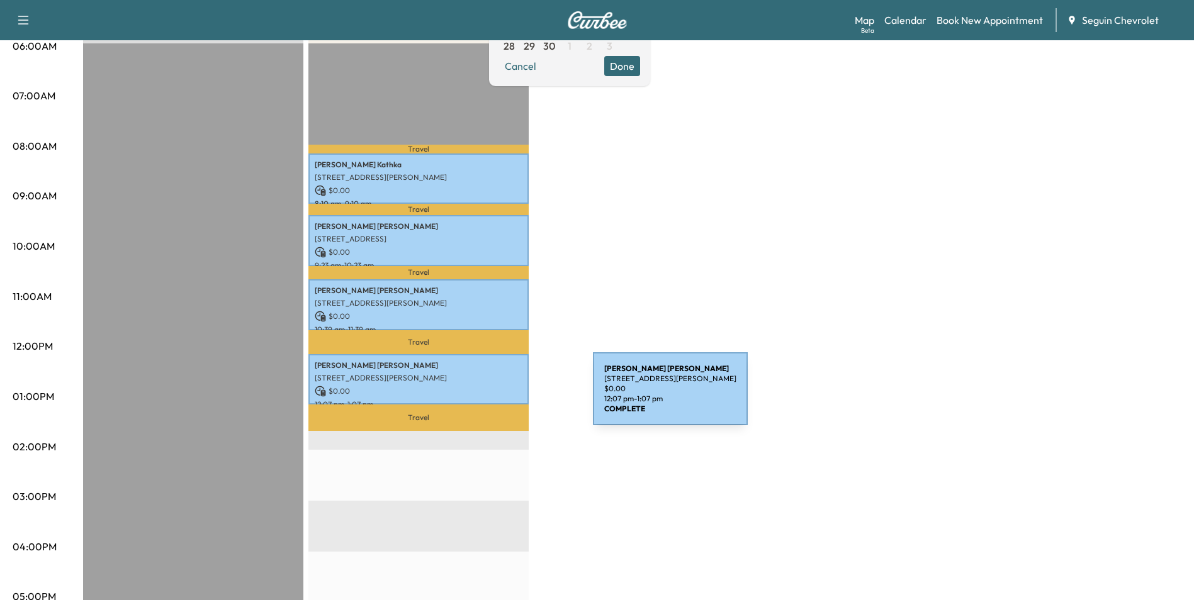
click at [498, 400] on p "12:07 pm - 1:07 pm" at bounding box center [419, 405] width 208 height 10
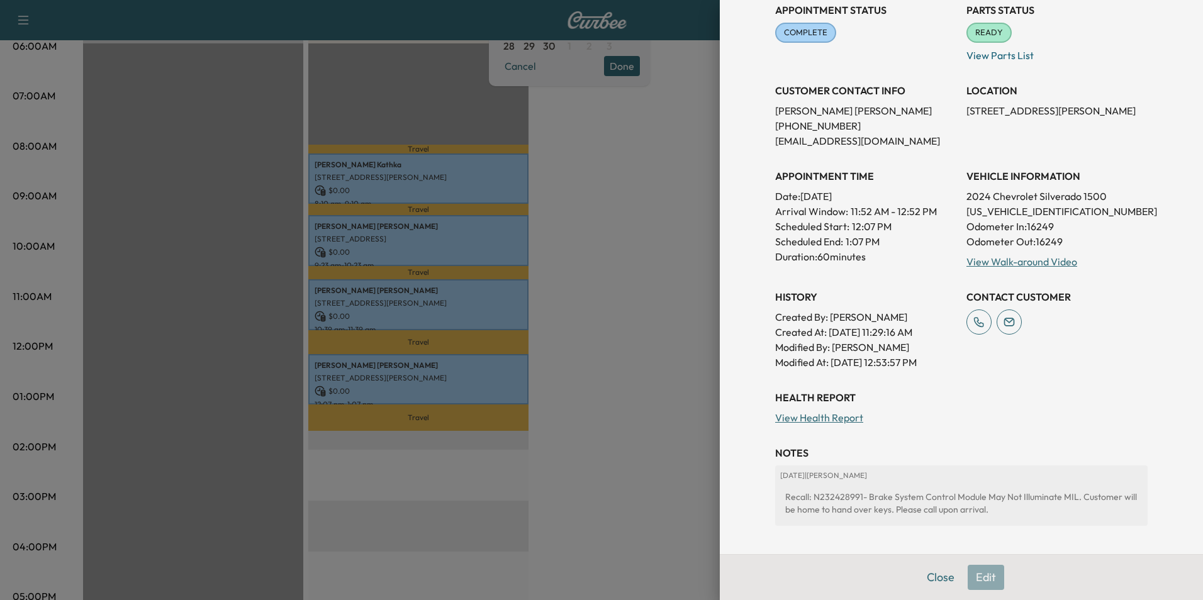
scroll to position [145, 0]
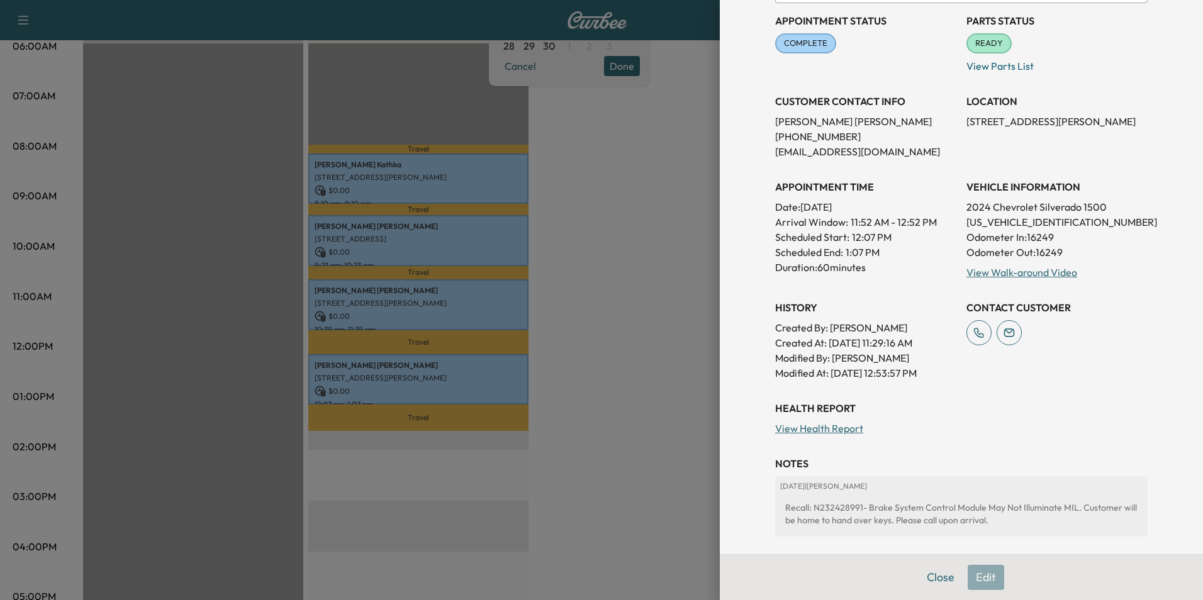
click at [832, 431] on link "View Health Report" at bounding box center [819, 428] width 88 height 13
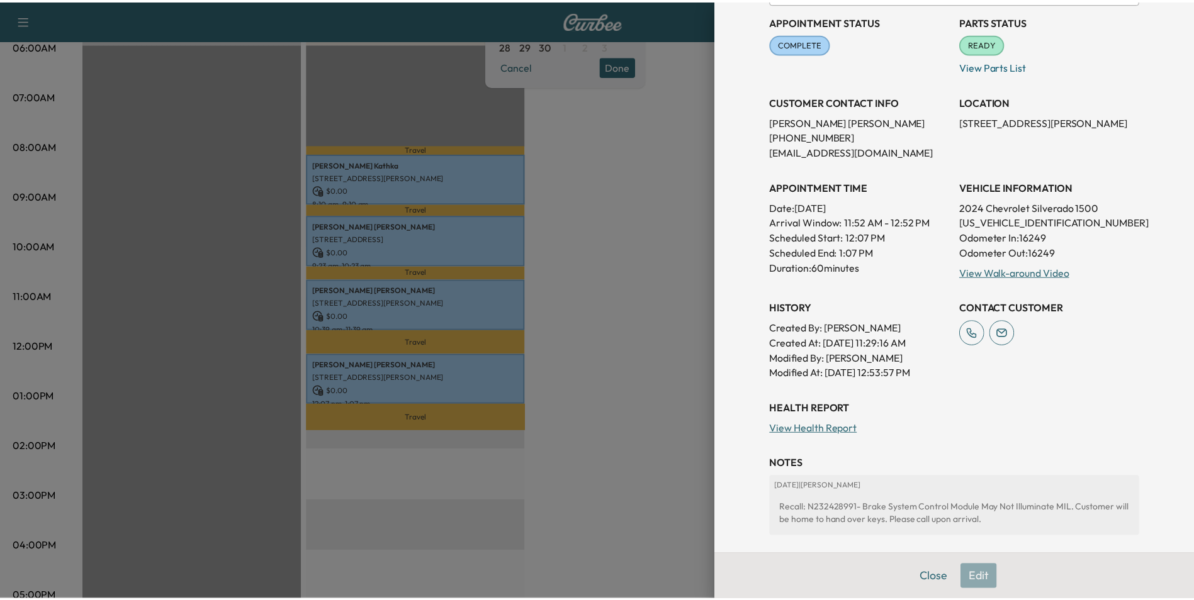
scroll to position [0, 0]
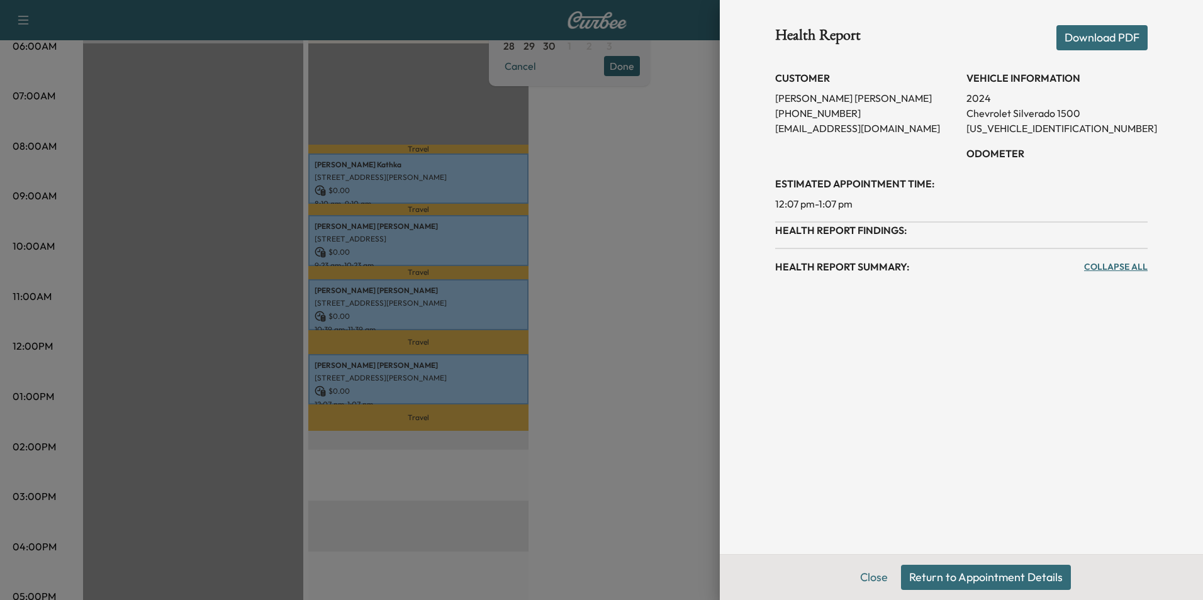
click at [1095, 275] on div "Health Report Summary: Collapse All" at bounding box center [961, 261] width 372 height 47
click at [1115, 270] on link "Collapse All" at bounding box center [1116, 266] width 64 height 13
click at [962, 579] on button "Return to Appointment Details" at bounding box center [986, 577] width 170 height 25
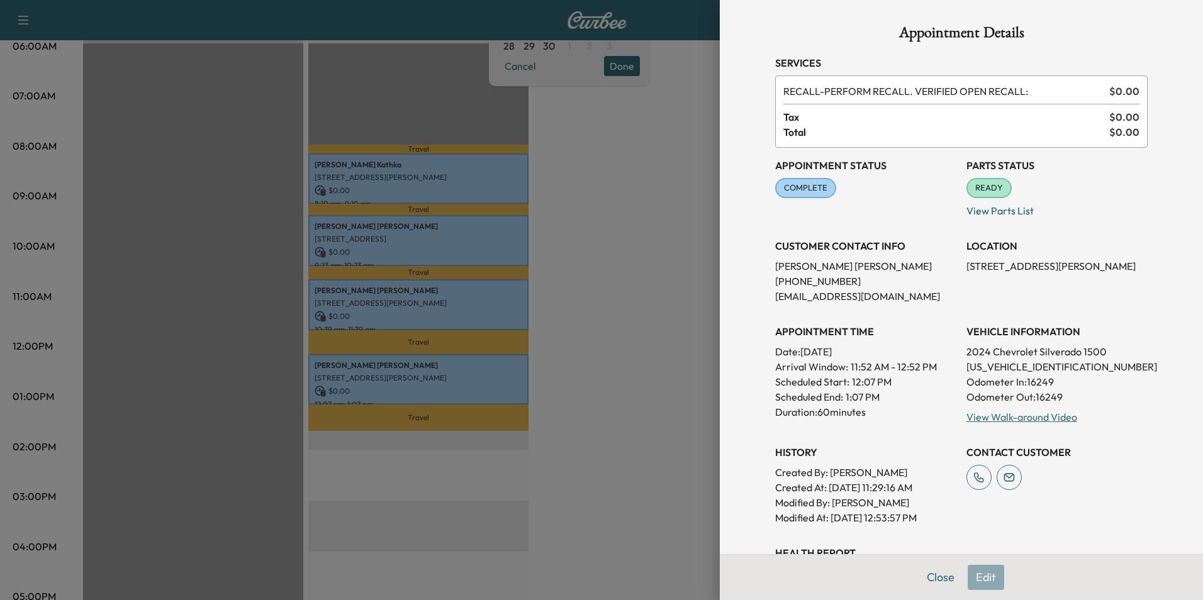
click at [625, 294] on div at bounding box center [601, 300] width 1203 height 600
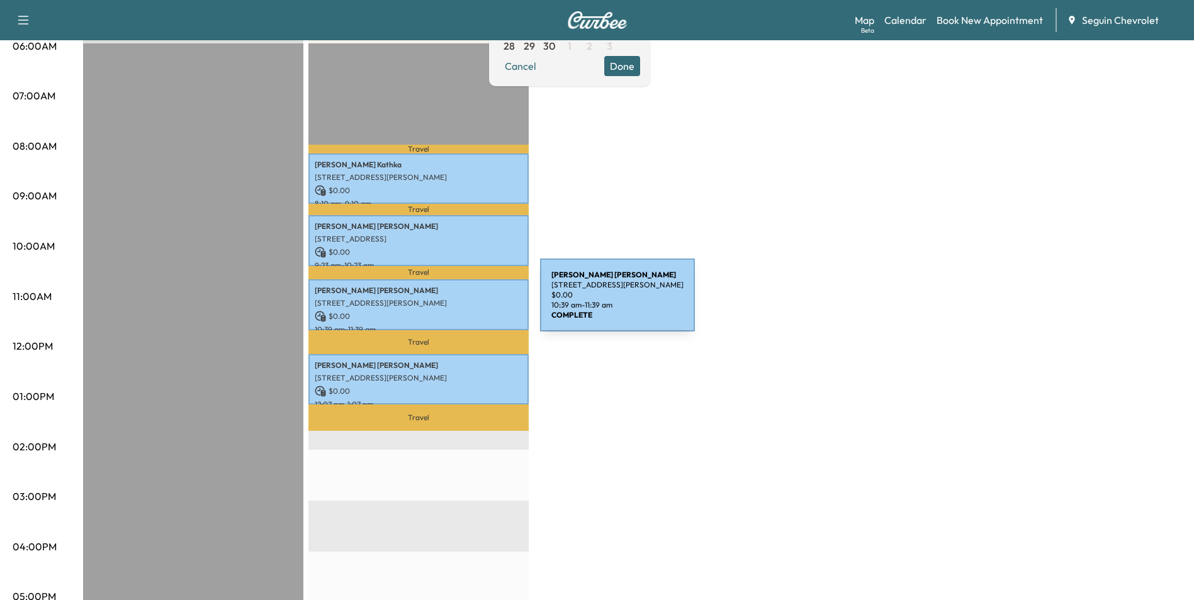
click at [445, 303] on p "[STREET_ADDRESS][PERSON_NAME]" at bounding box center [419, 303] width 208 height 10
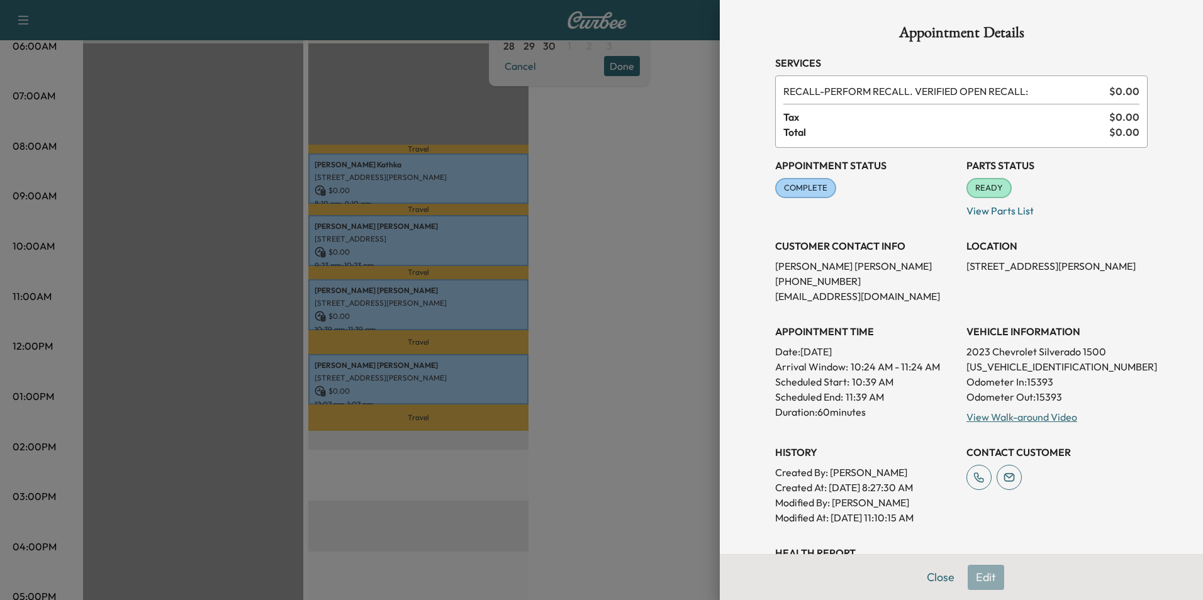
click at [652, 223] on div at bounding box center [601, 300] width 1203 height 600
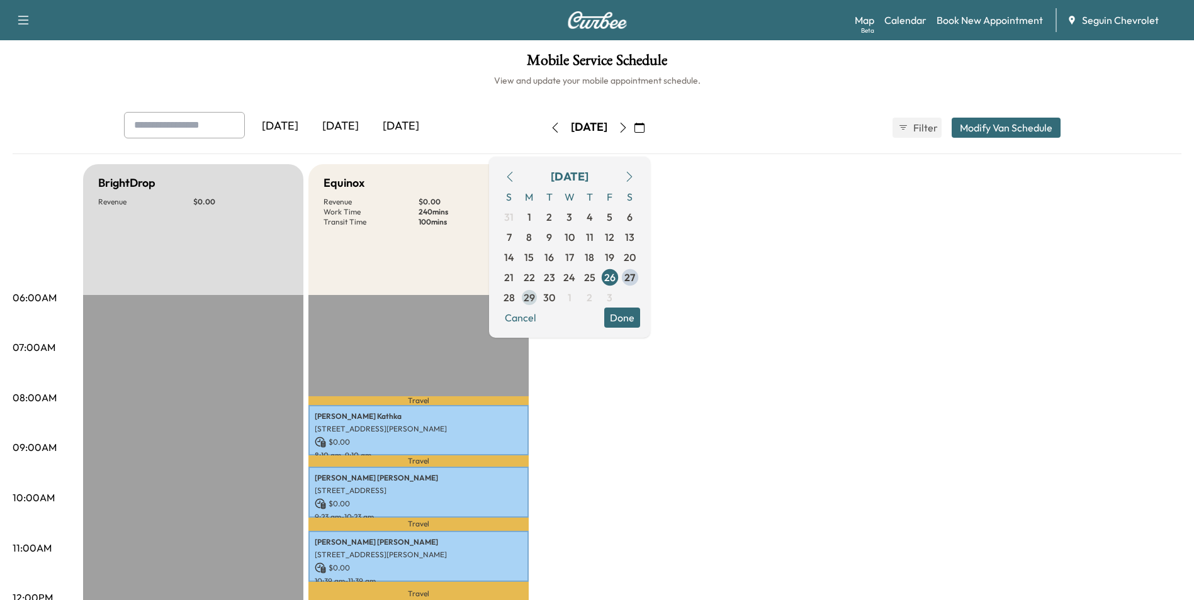
click at [539, 289] on span "29" at bounding box center [529, 298] width 20 height 20
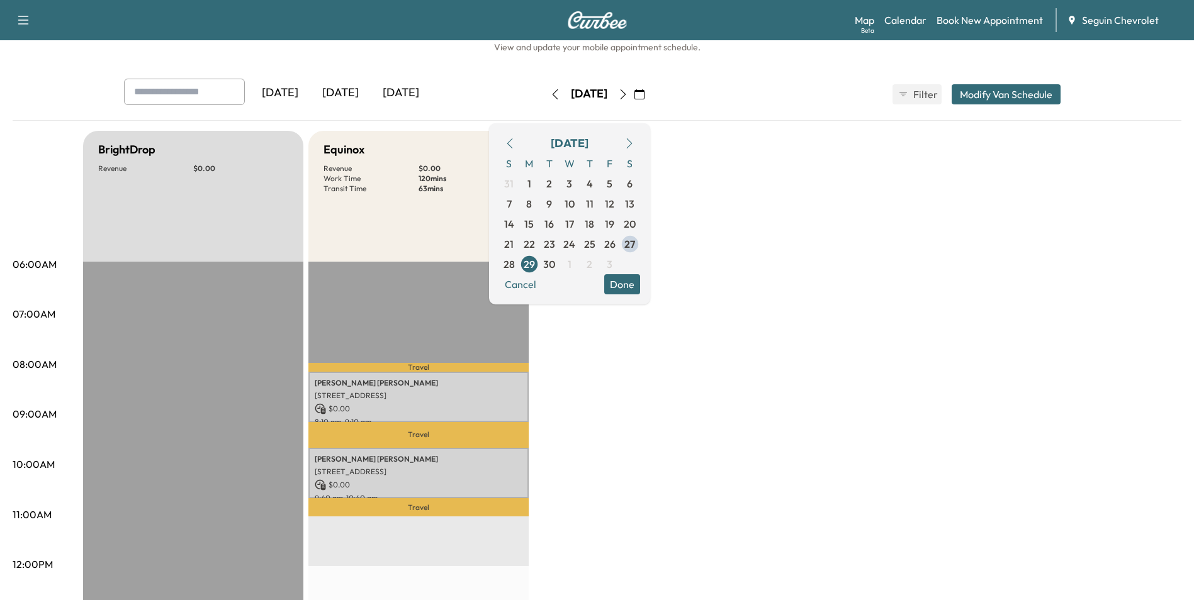
scroll to position [63, 0]
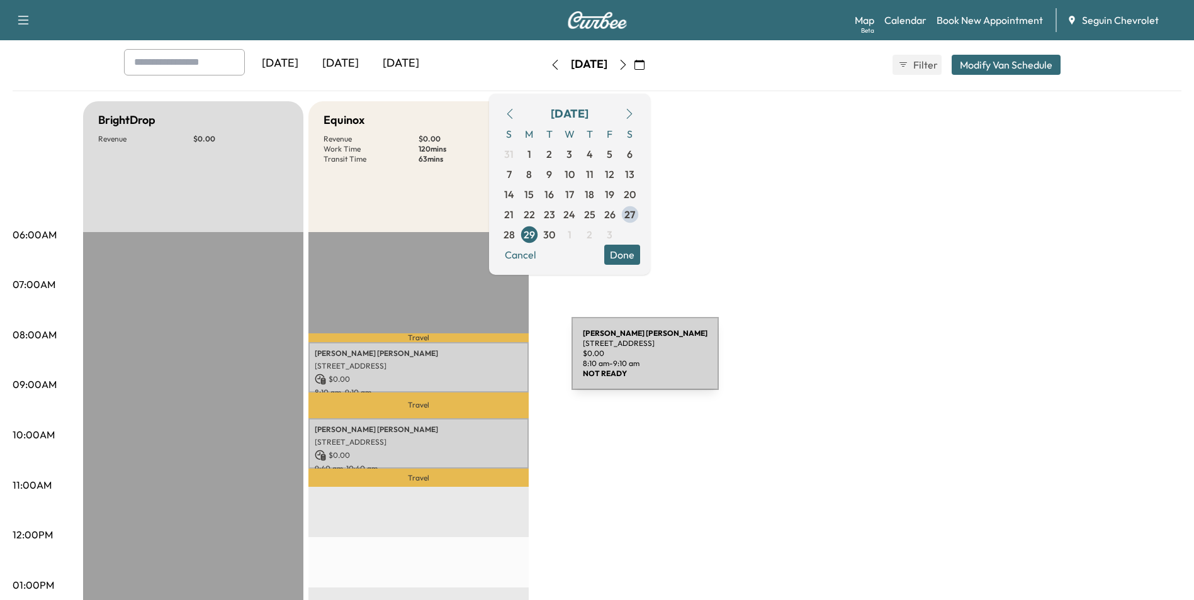
click at [477, 361] on p "[STREET_ADDRESS]" at bounding box center [419, 366] width 208 height 10
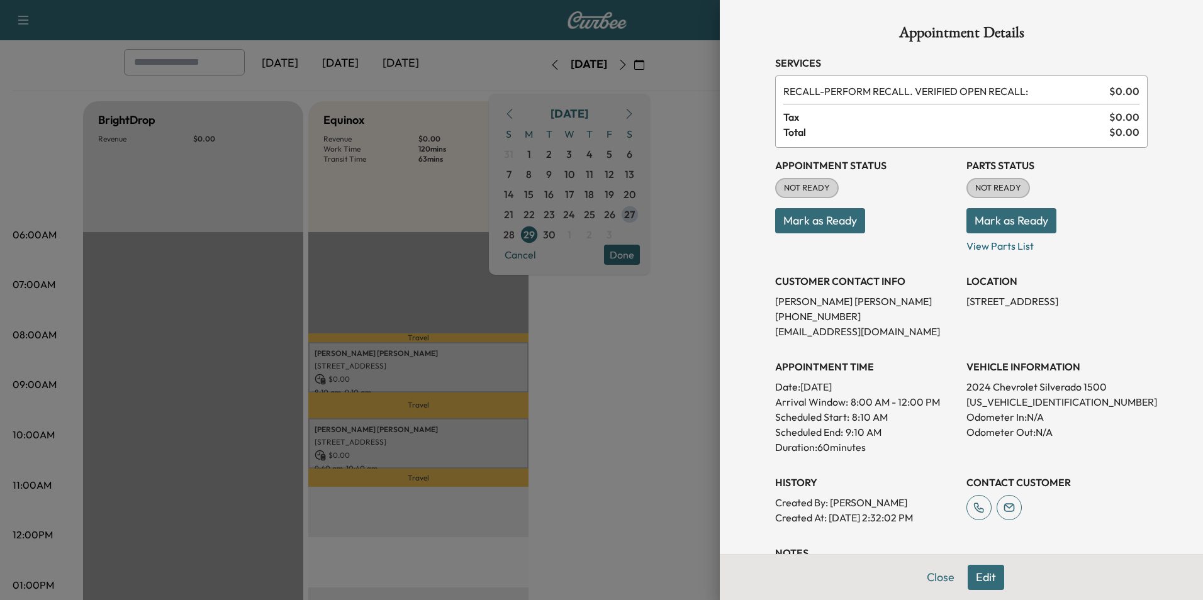
click at [562, 391] on div at bounding box center [601, 300] width 1203 height 600
